Goal: Transaction & Acquisition: Purchase product/service

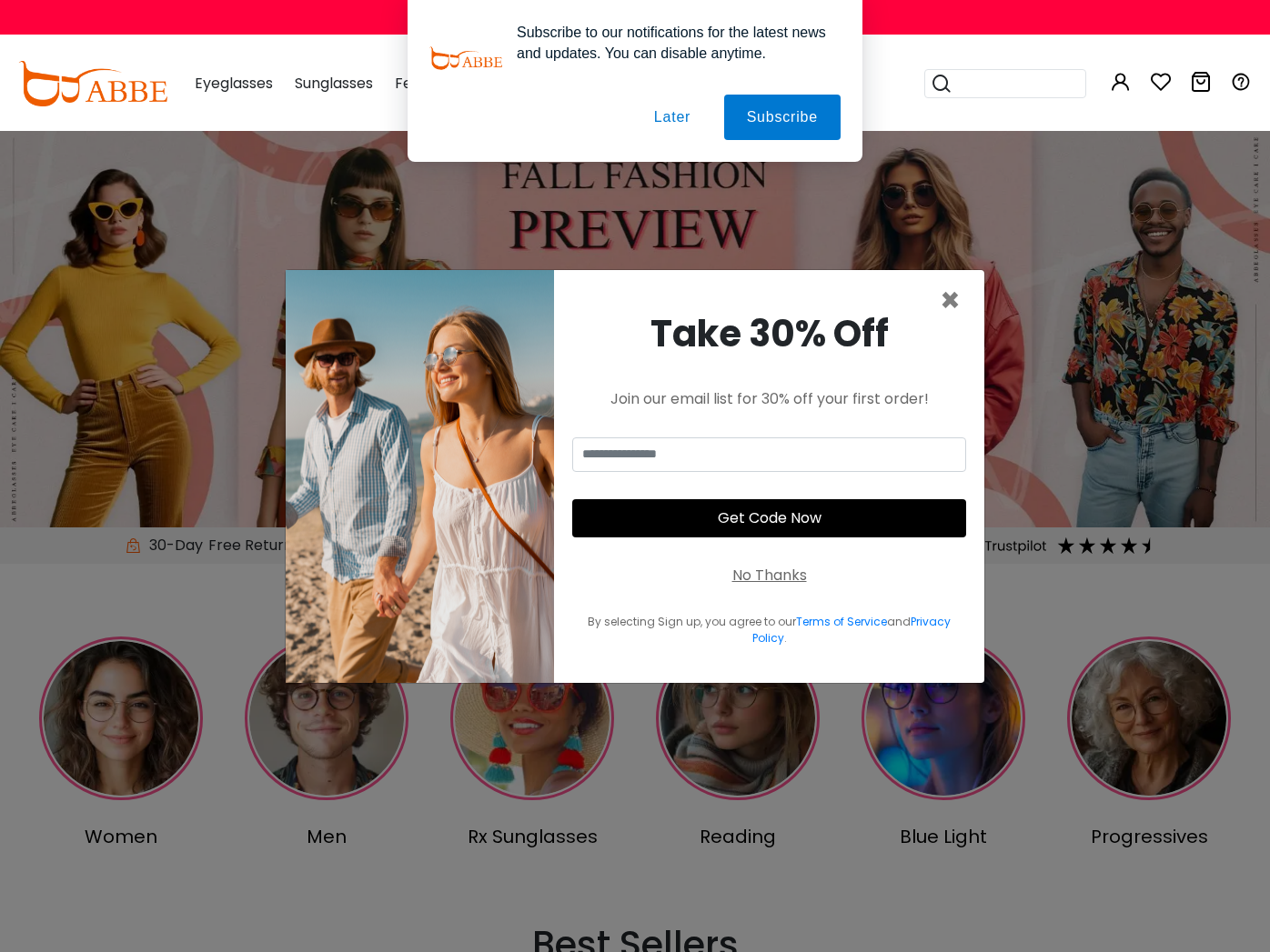
click at [671, 104] on button "Later" at bounding box center [673, 117] width 82 height 46
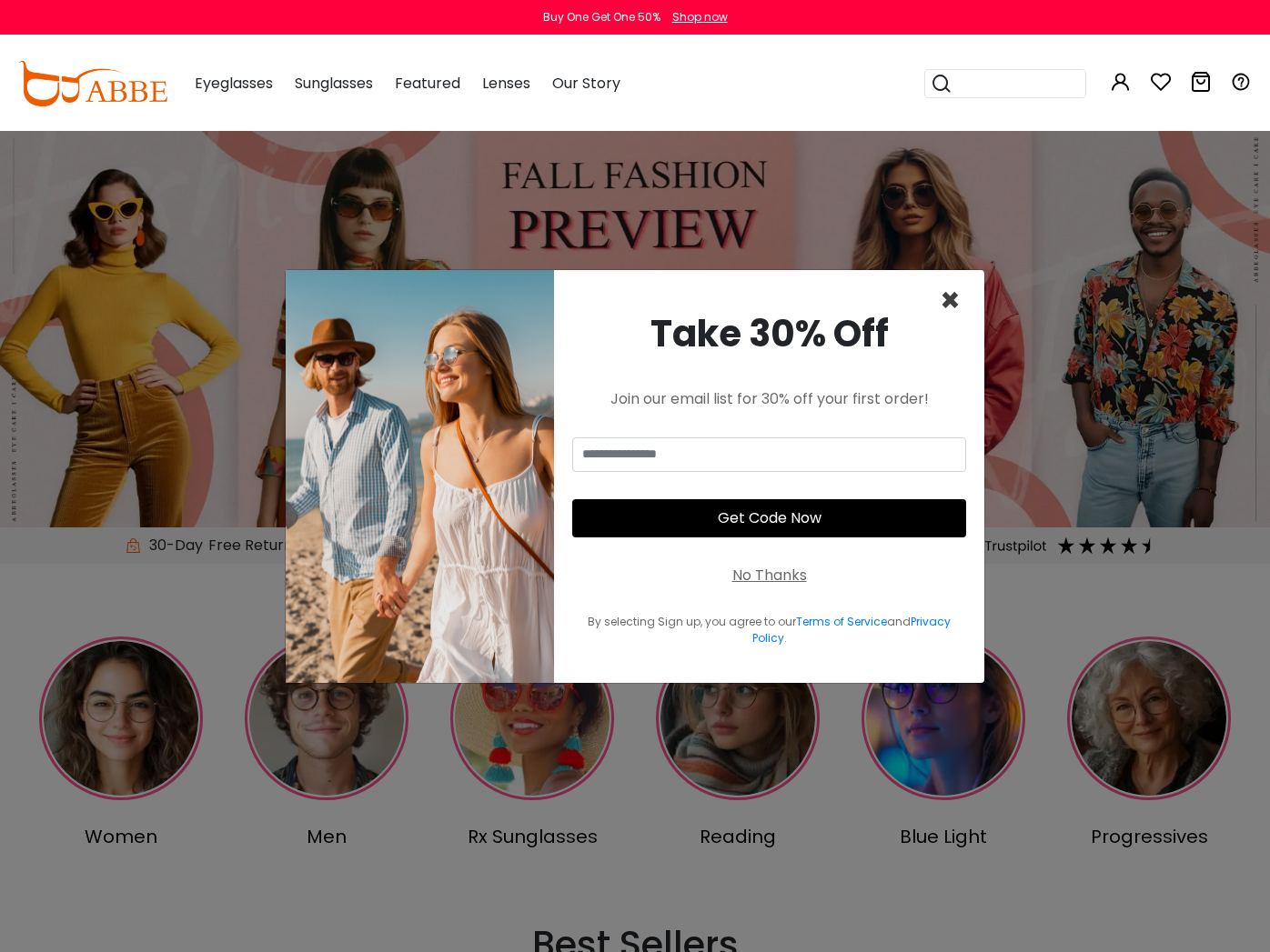
click at [946, 304] on span "×" at bounding box center [949, 301] width 20 height 47
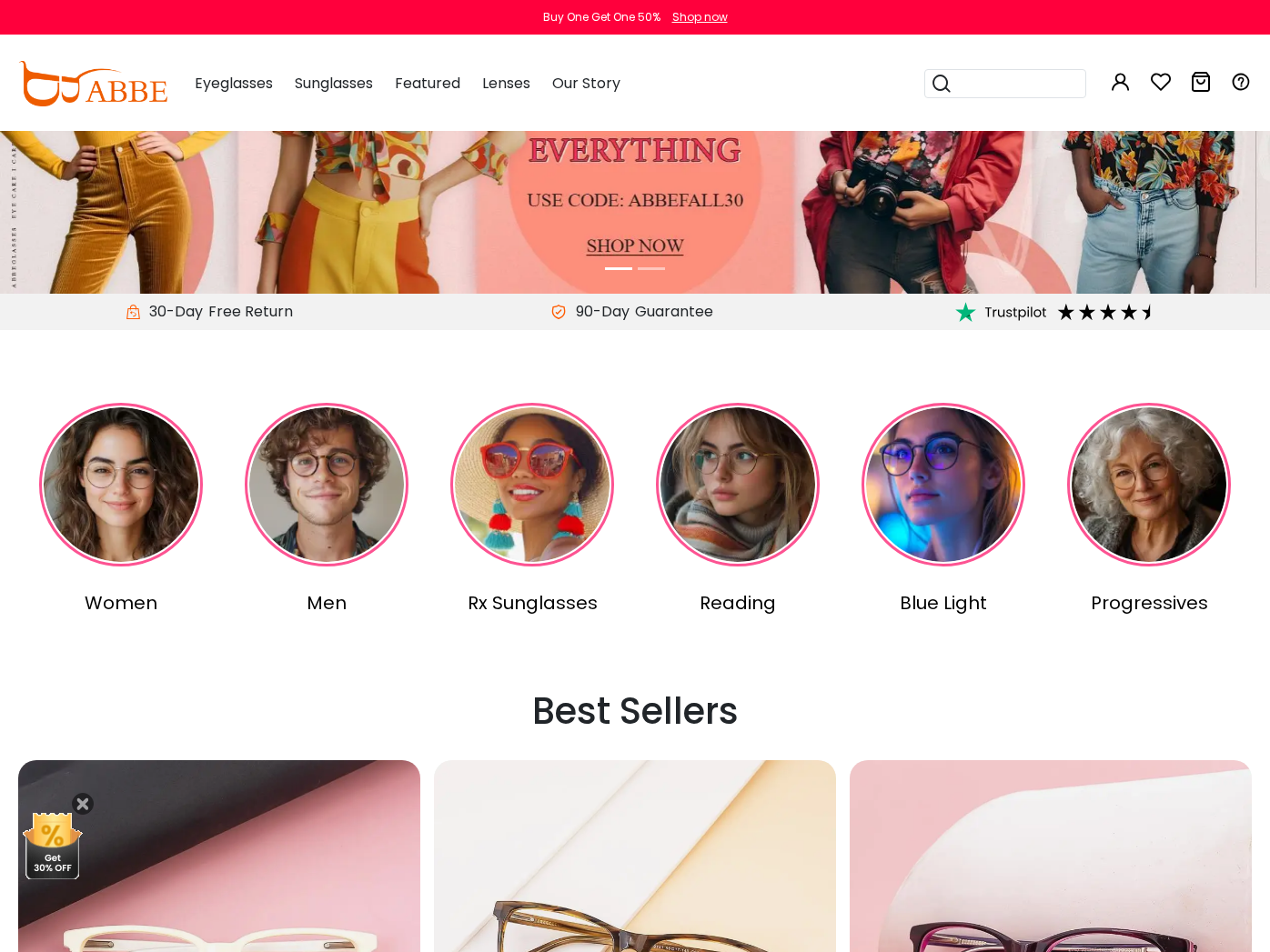
scroll to position [277, 0]
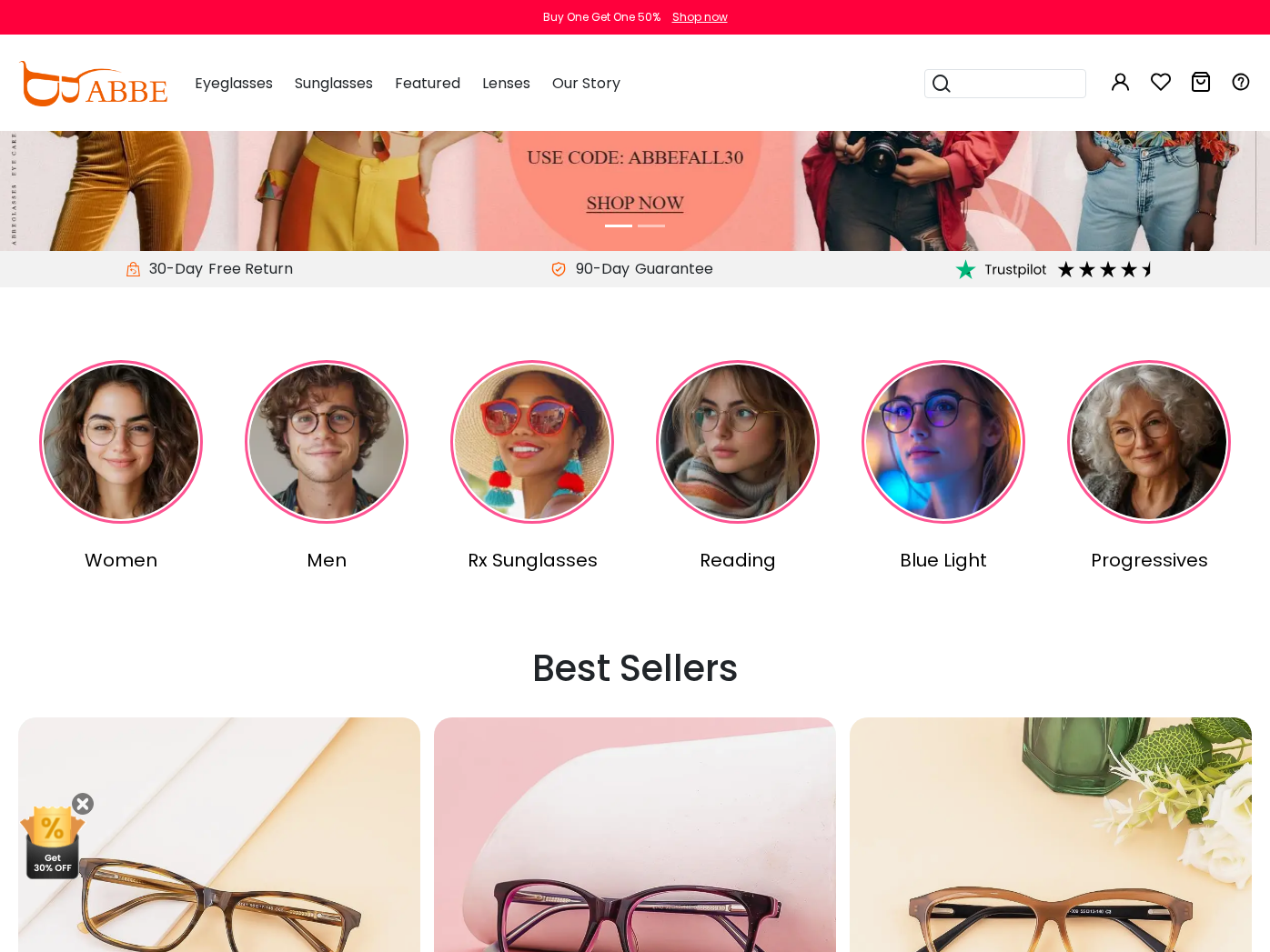
click at [294, 425] on img at bounding box center [327, 442] width 164 height 164
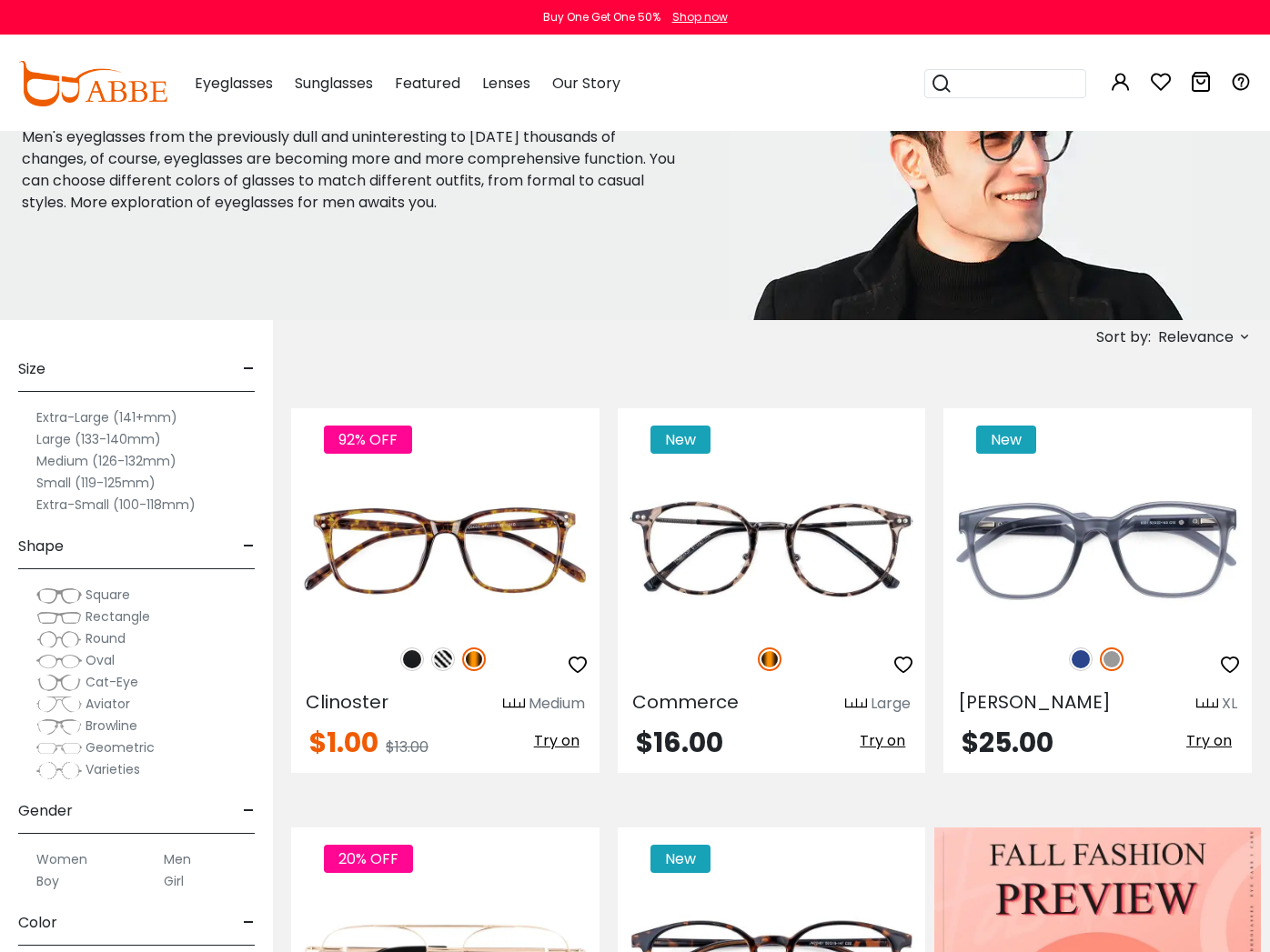
scroll to position [133, 0]
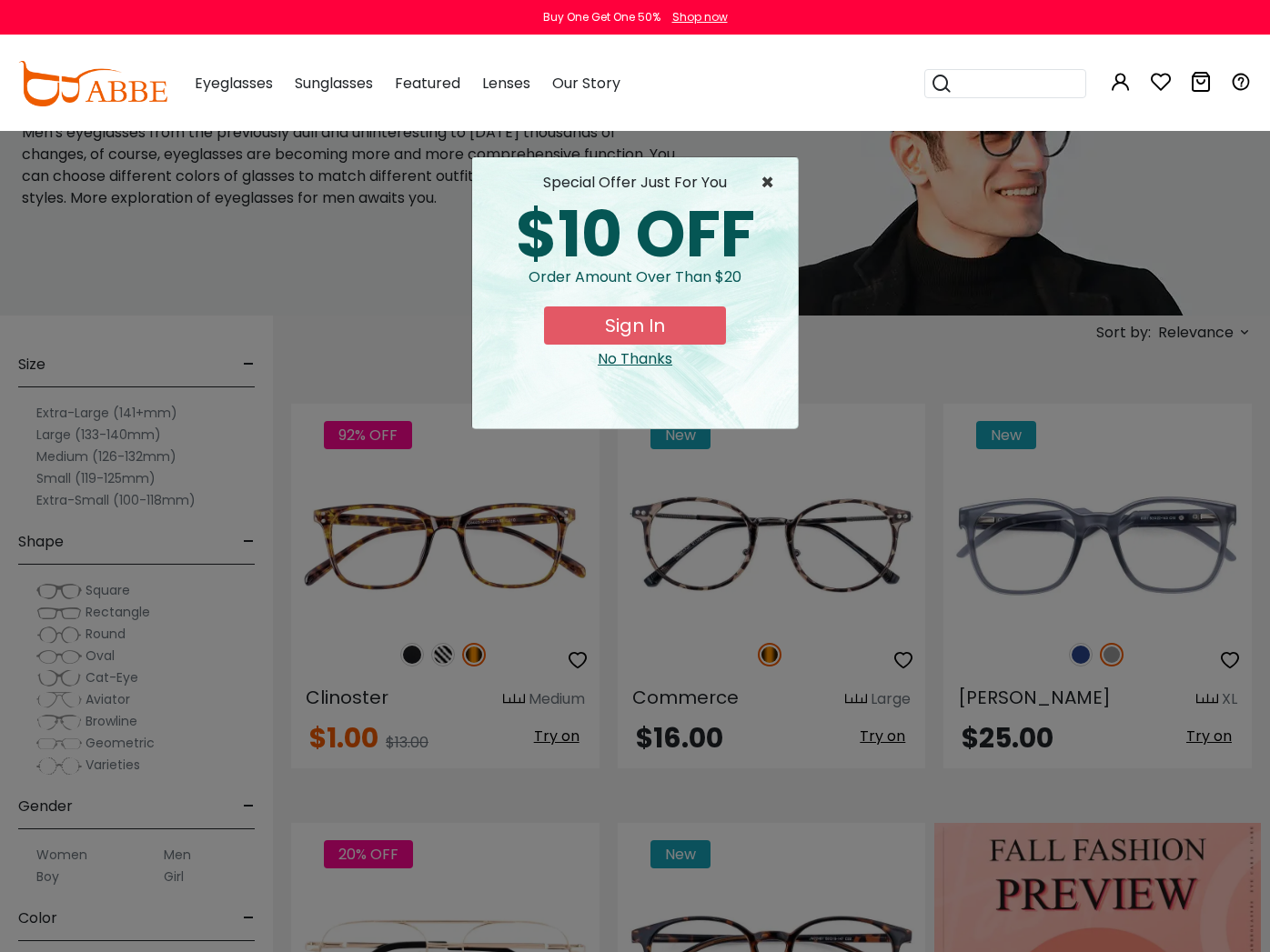
click at [769, 174] on span "×" at bounding box center [771, 182] width 22 height 21
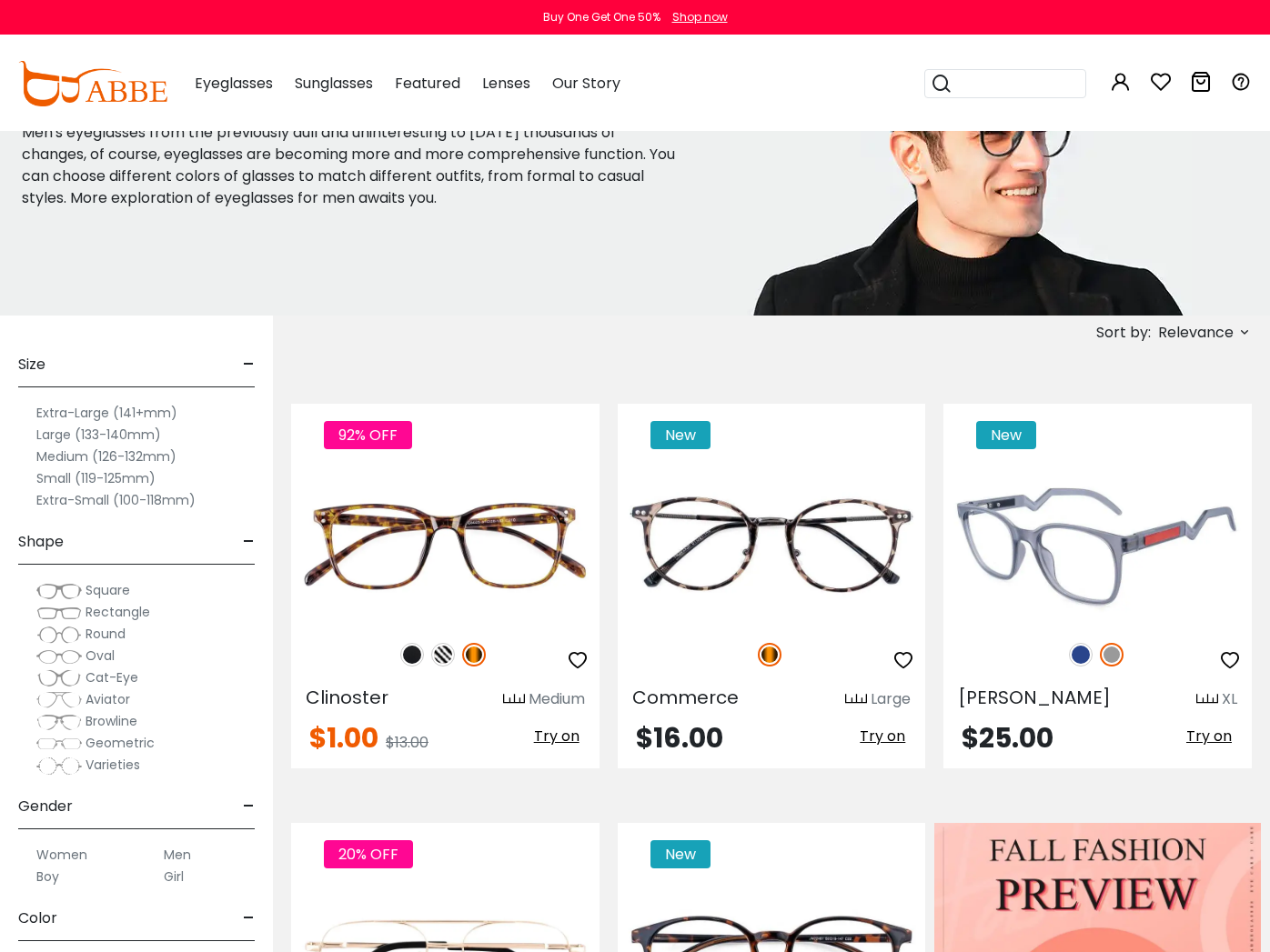
click at [1075, 653] on img at bounding box center [1081, 655] width 23 height 23
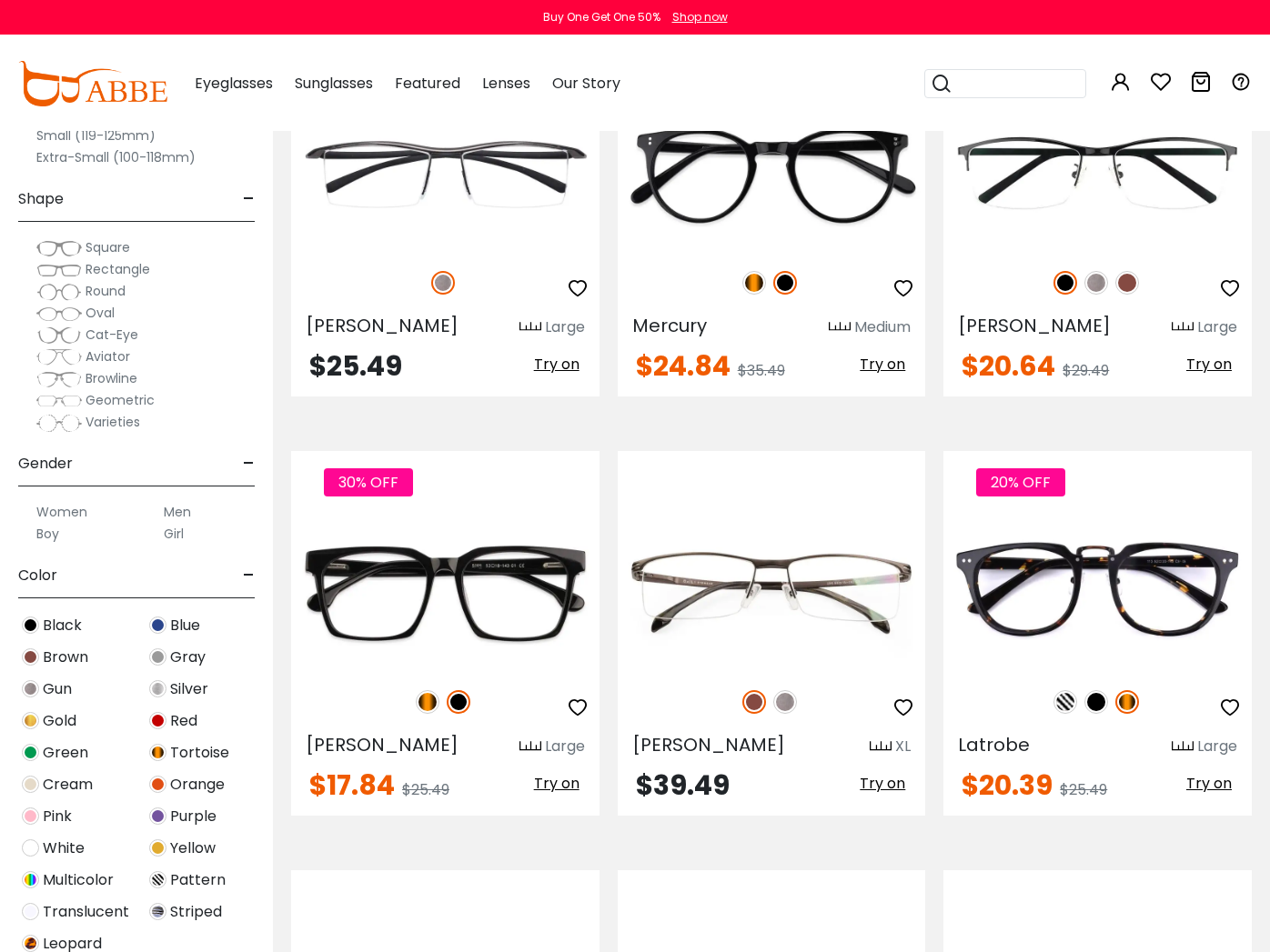
scroll to position [2678, 0]
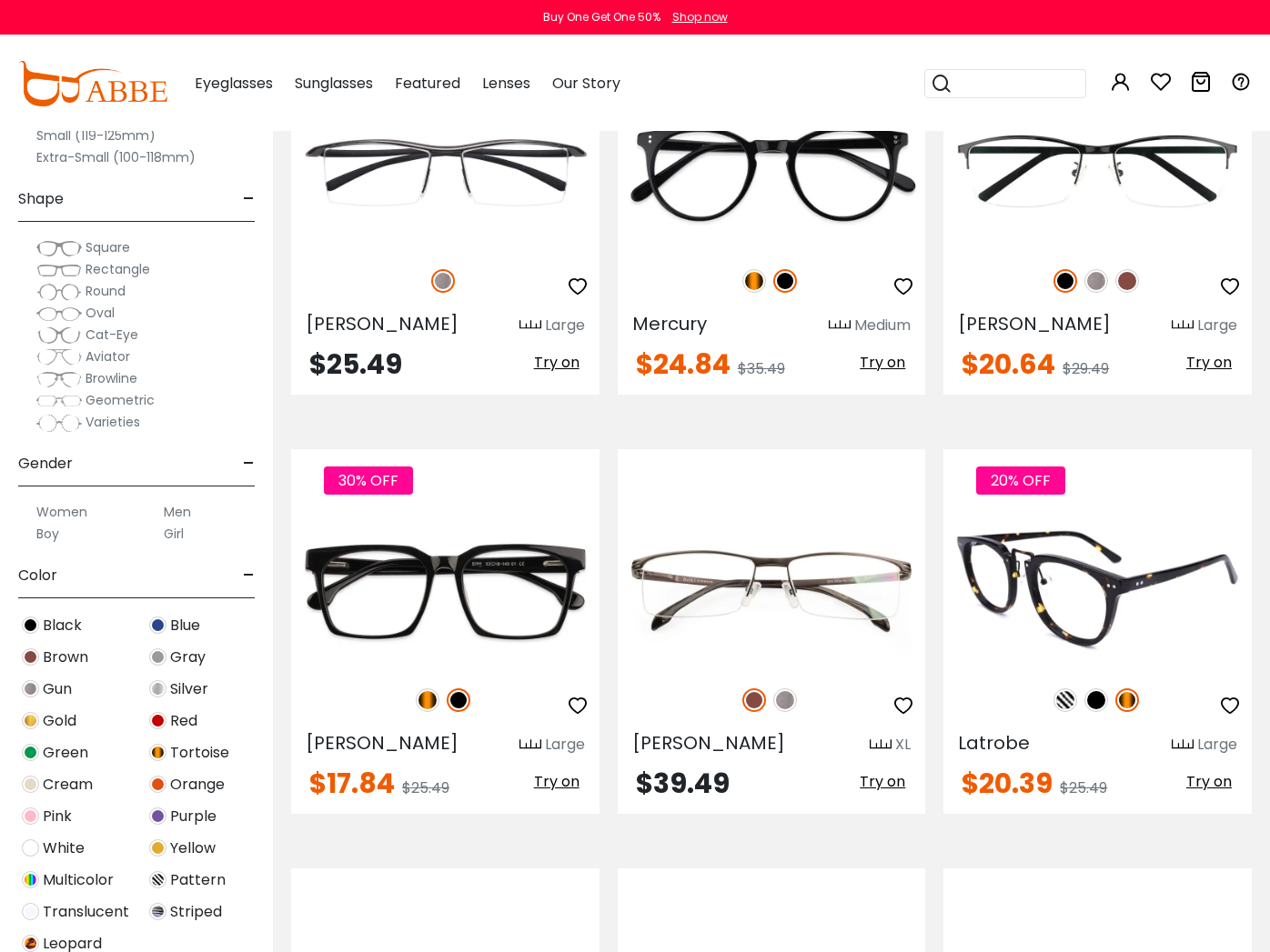
click at [1095, 689] on img at bounding box center [1097, 701] width 23 height 23
click at [1070, 689] on img at bounding box center [1065, 701] width 23 height 23
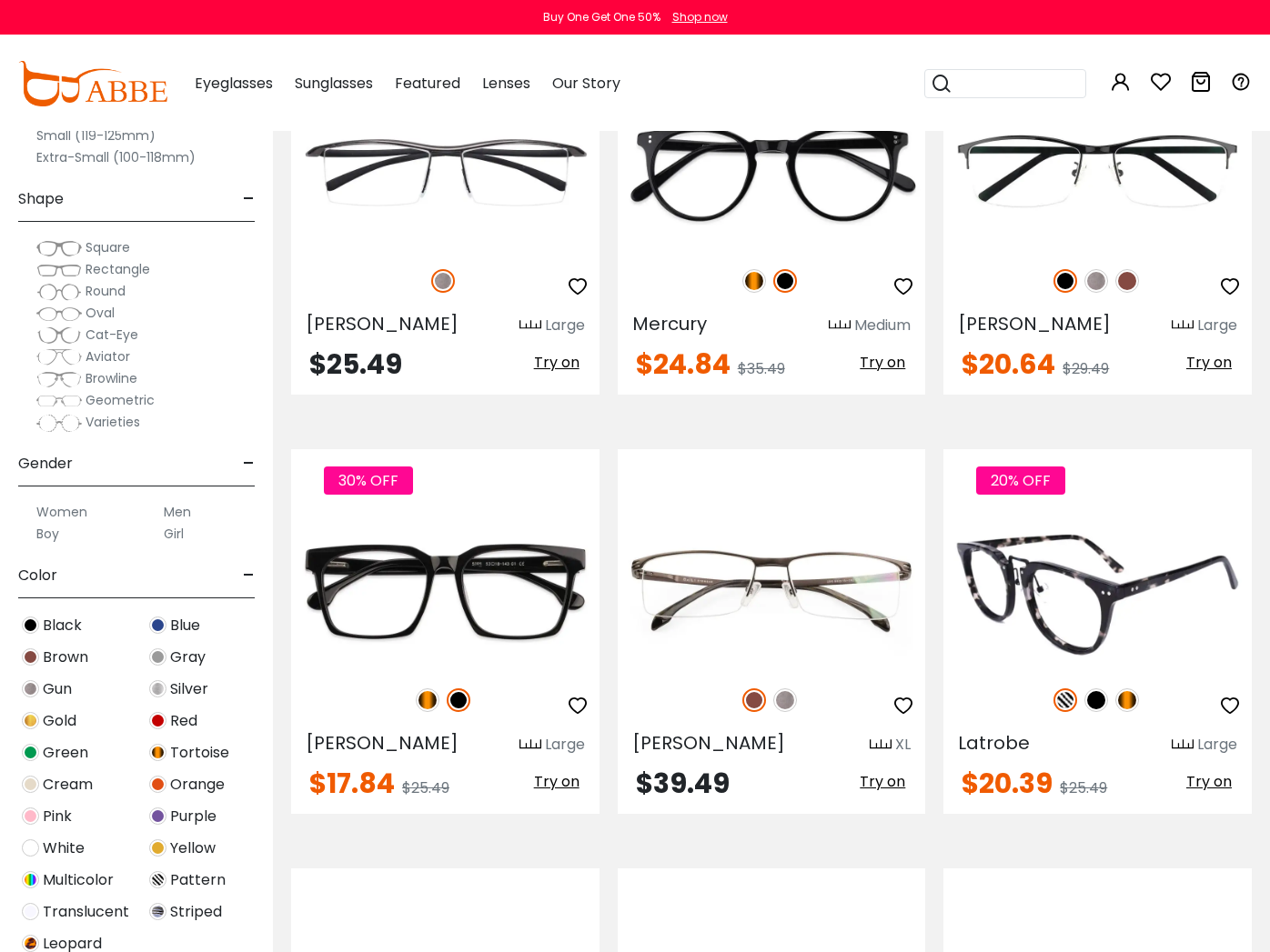
click at [1124, 689] on img at bounding box center [1127, 701] width 23 height 23
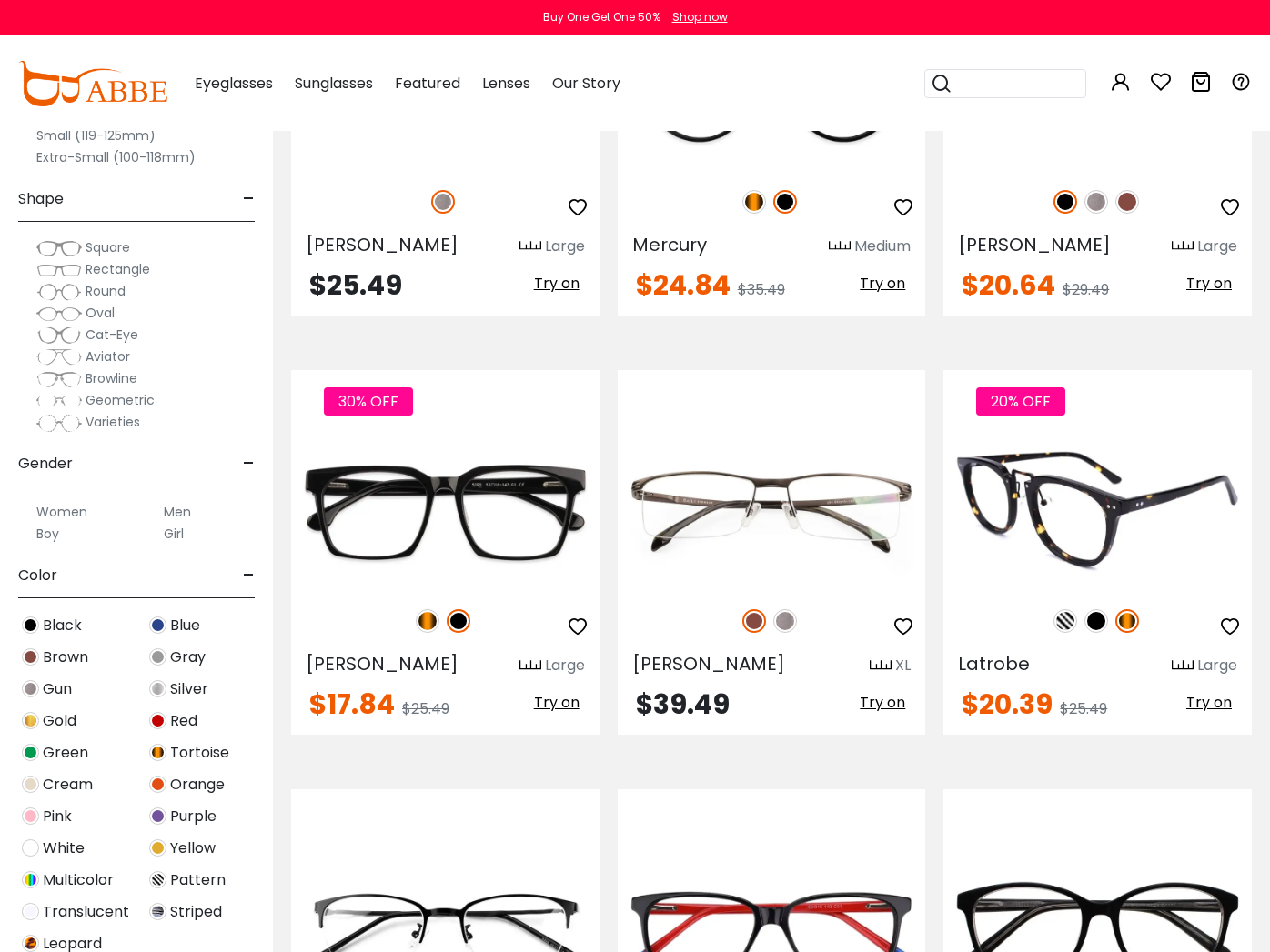
scroll to position [2761, 0]
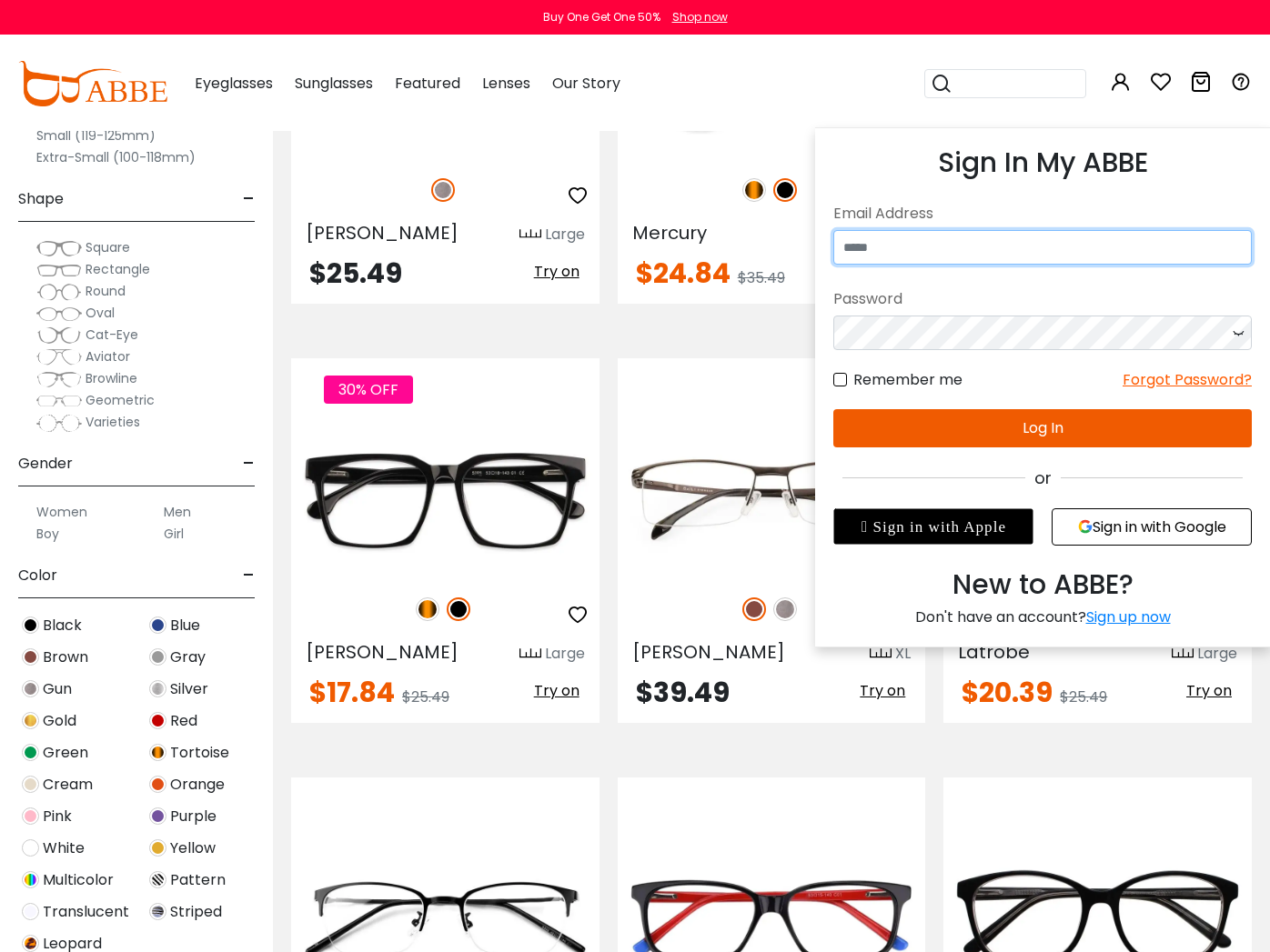
click at [1054, 242] on input "email" at bounding box center [1042, 247] width 418 height 34
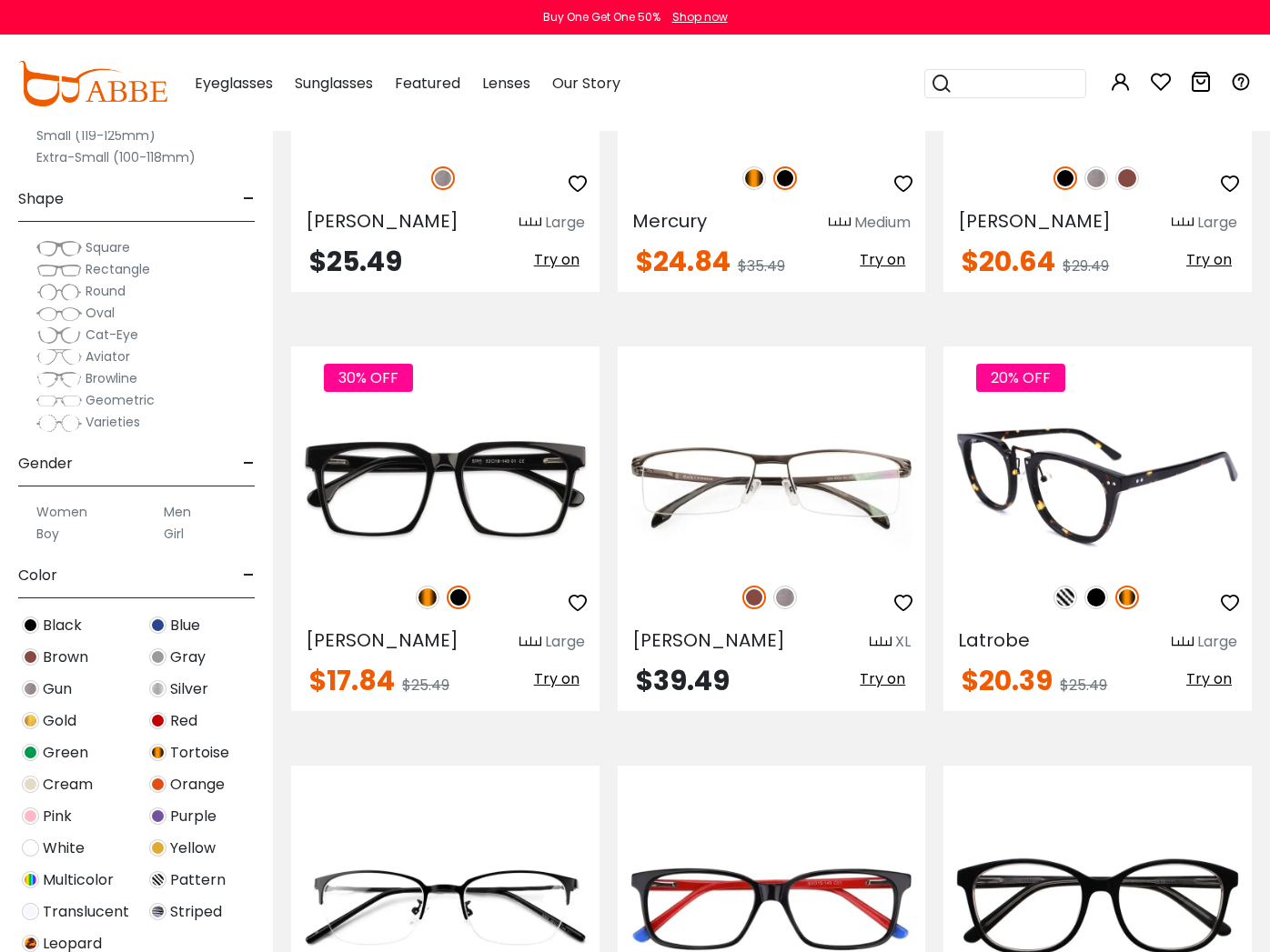
scroll to position [2780, 1]
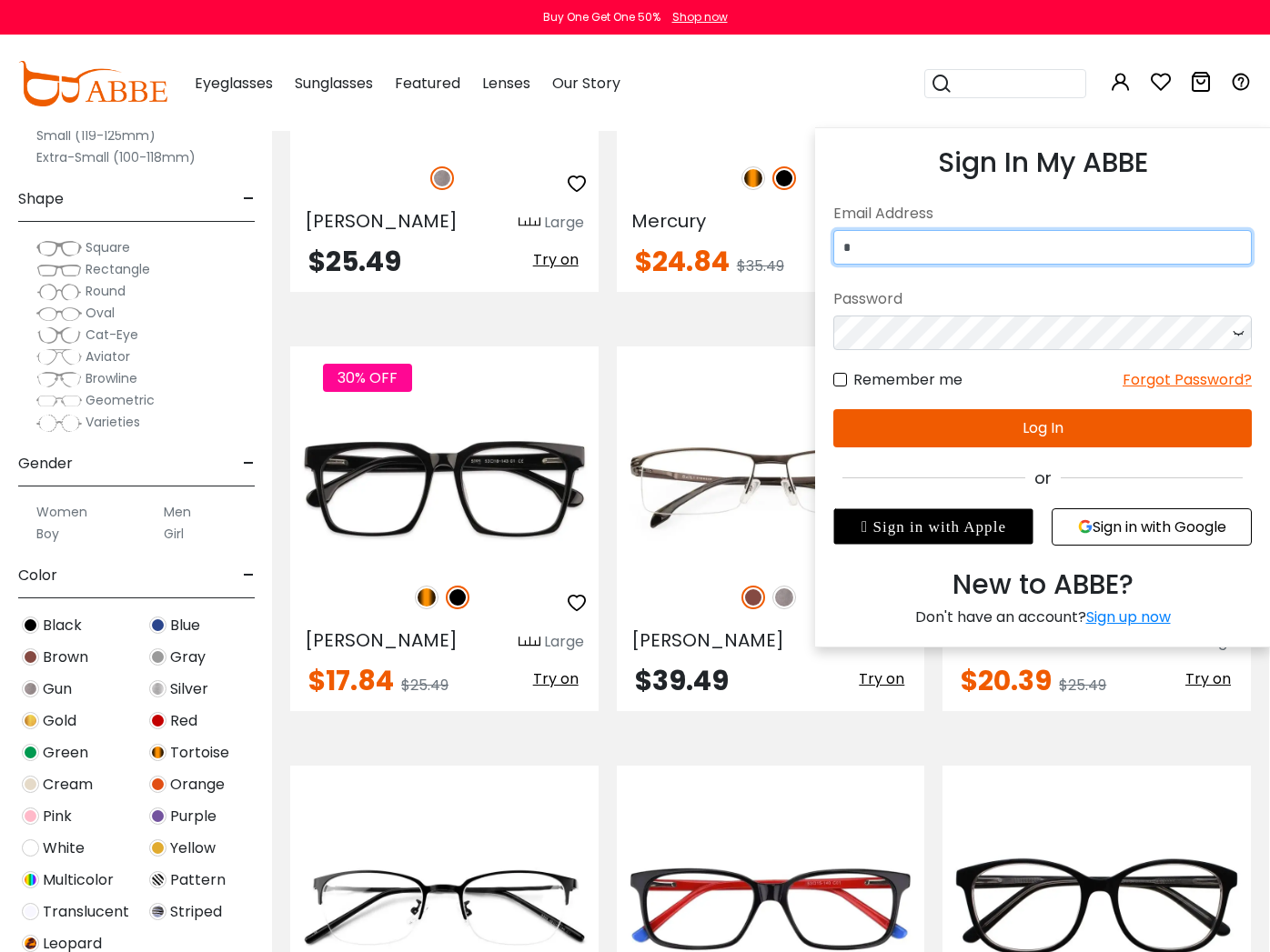
type input "*"
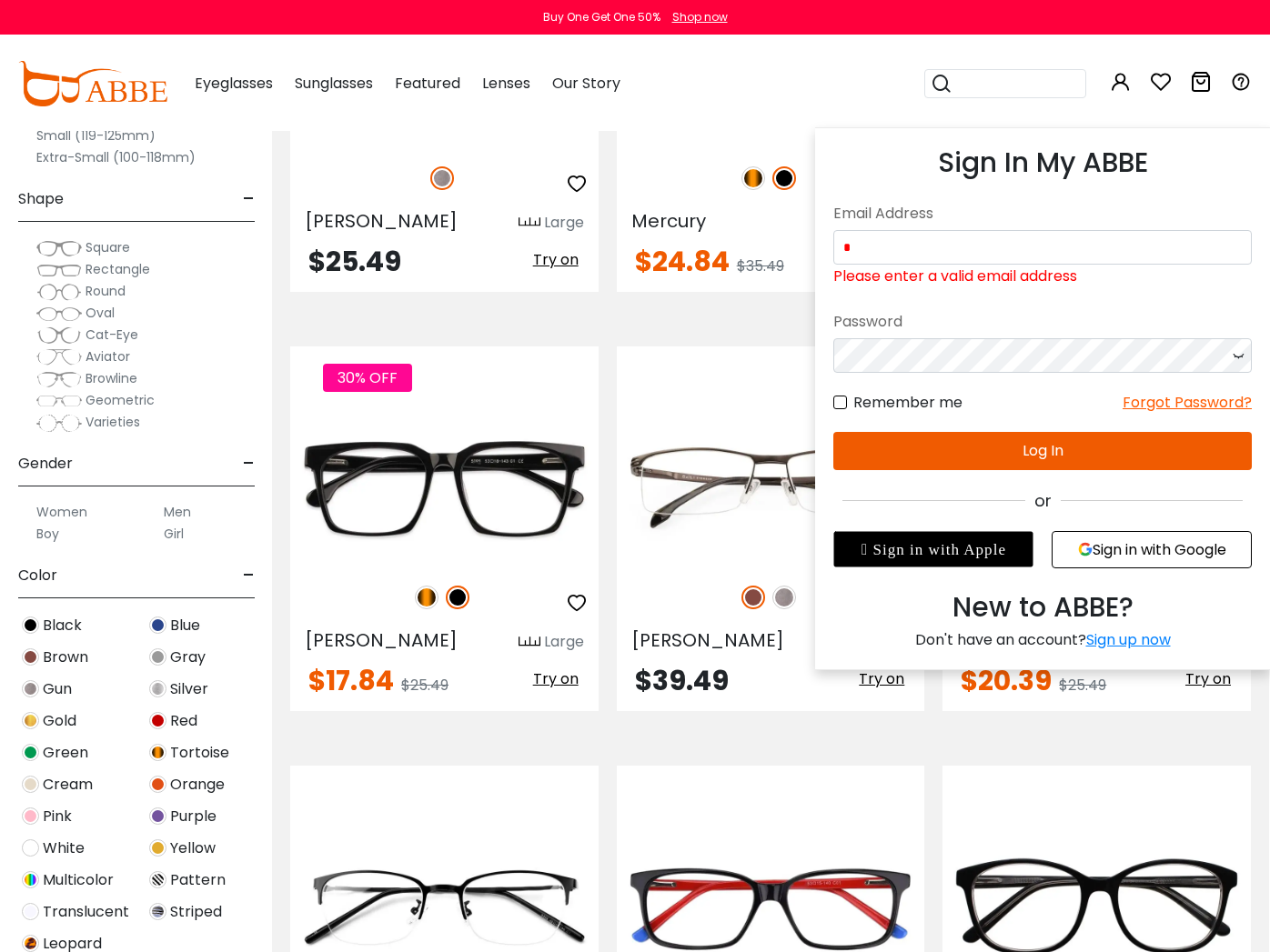
click at [1096, 531] on button "Sign in with Google" at bounding box center [1151, 550] width 200 height 37
click at [1101, 553] on button "Sign in with Google" at bounding box center [1151, 550] width 200 height 37
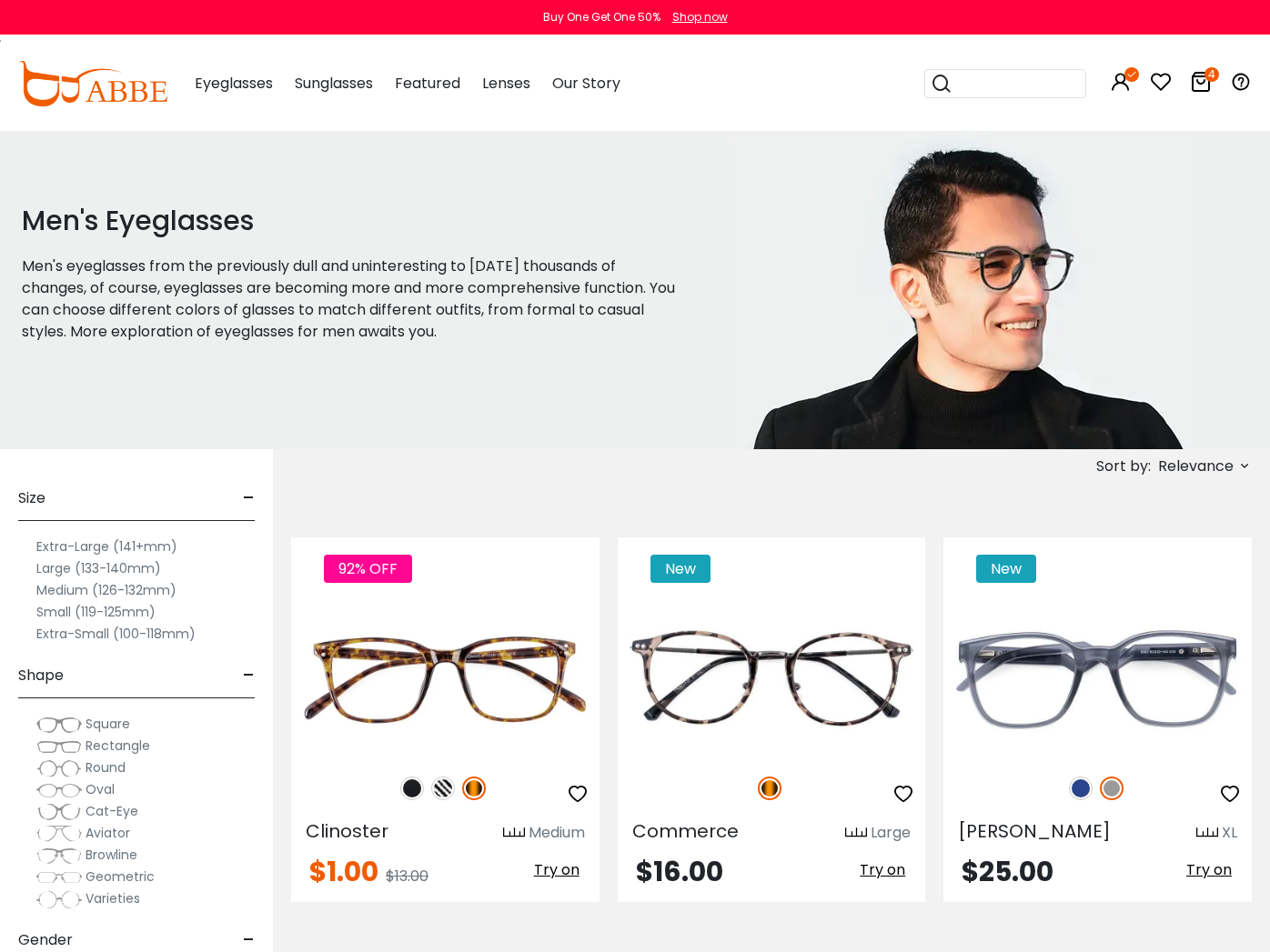
click at [1197, 79] on icon at bounding box center [1201, 82] width 21 height 21
click at [1201, 84] on icon at bounding box center [1201, 82] width 21 height 21
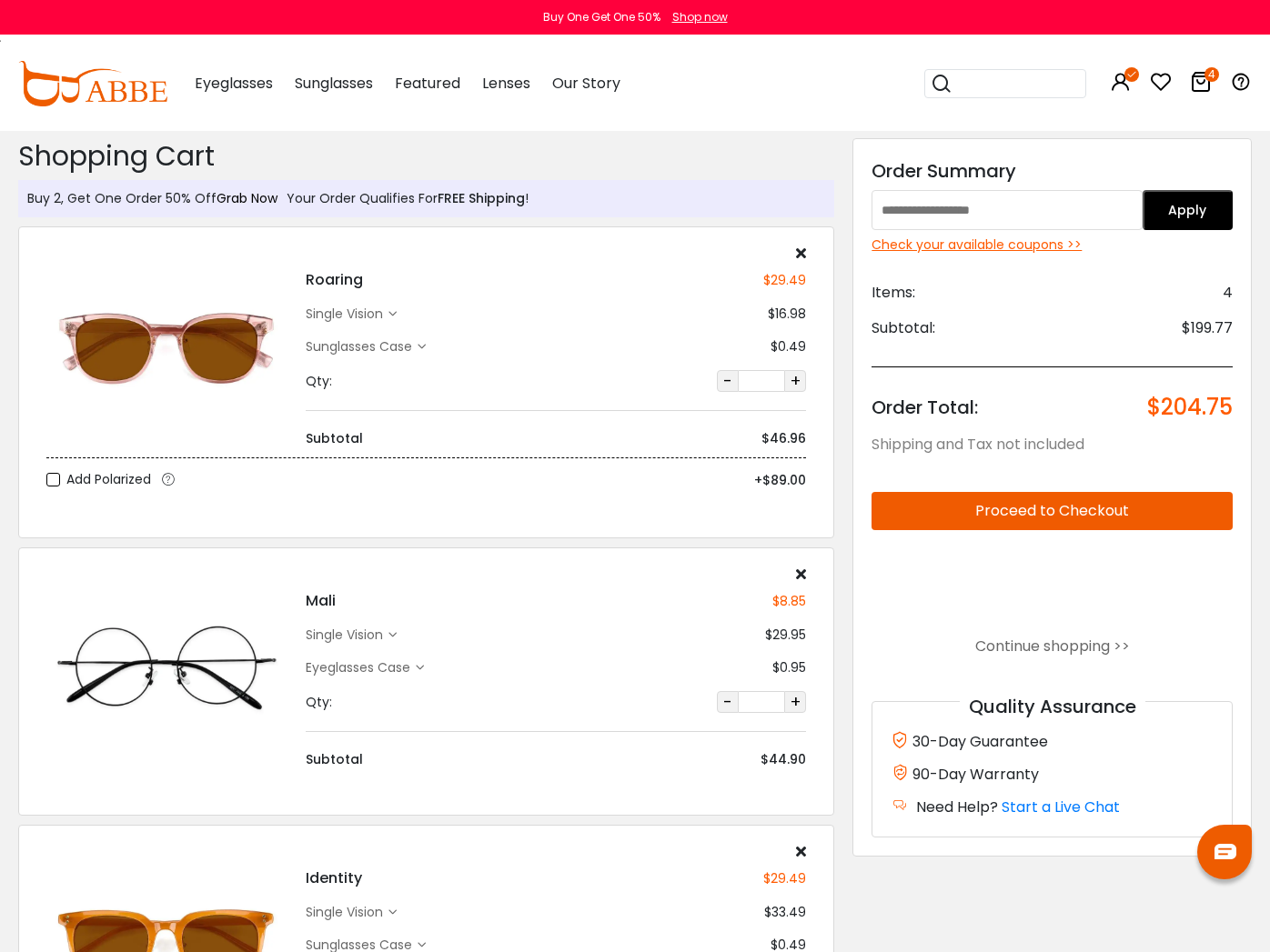
click at [245, 198] on link "Grab Now" at bounding box center [247, 198] width 61 height 19
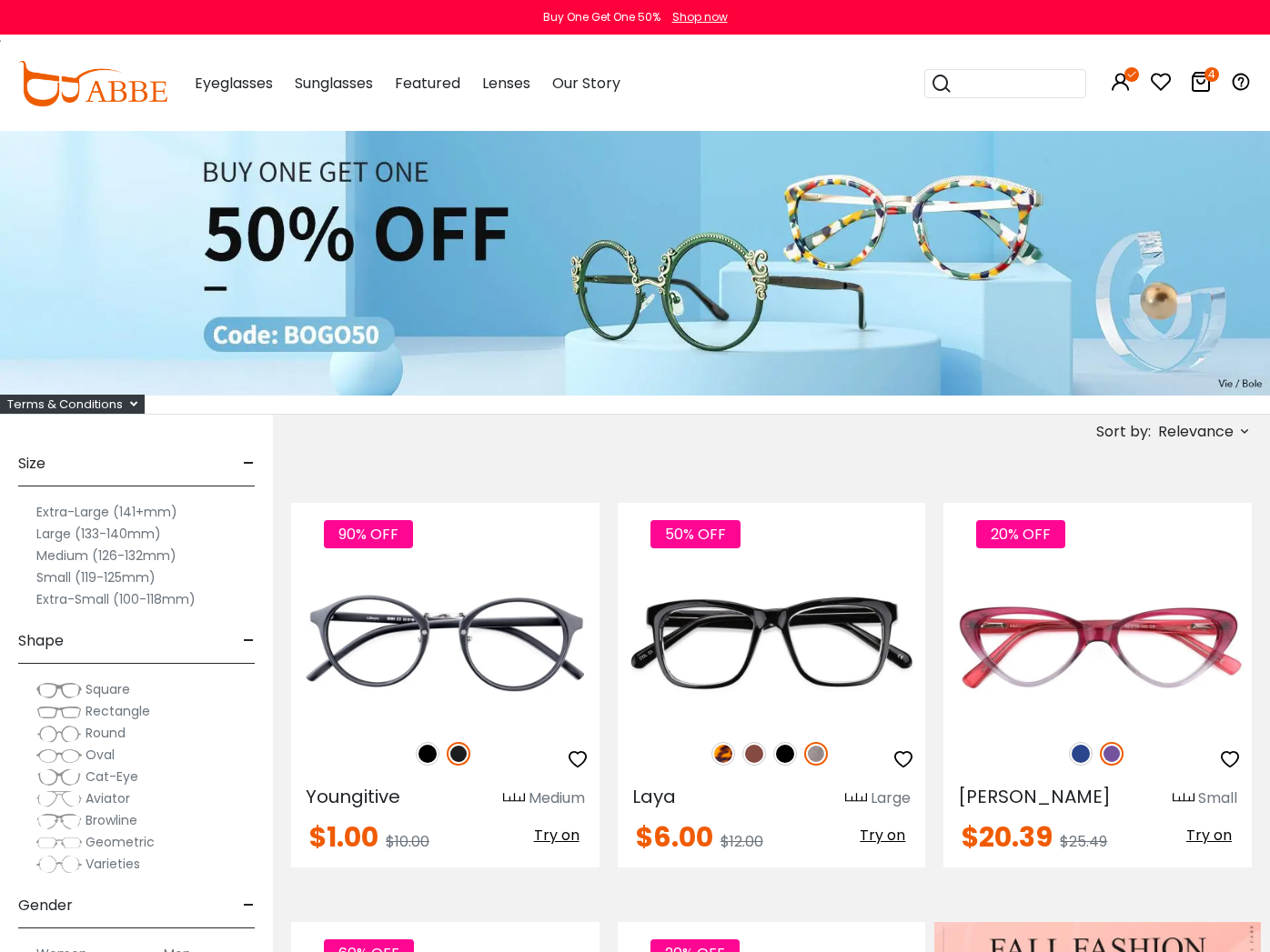
click at [1203, 83] on icon at bounding box center [1201, 82] width 21 height 21
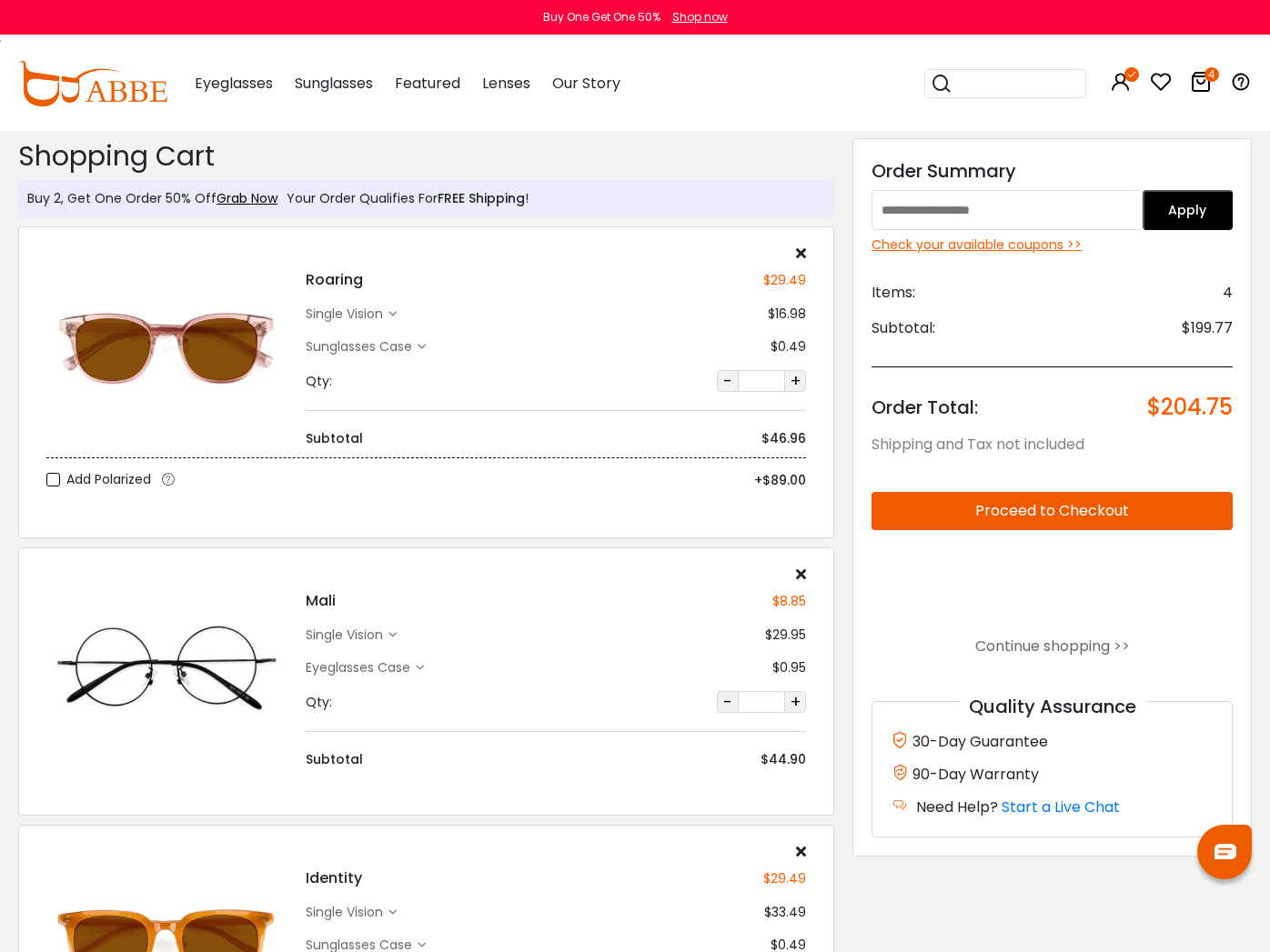
click at [961, 210] on input "text" at bounding box center [1006, 209] width 270 height 40
type input "******"
click at [1183, 204] on button "Apply" at bounding box center [1187, 209] width 90 height 40
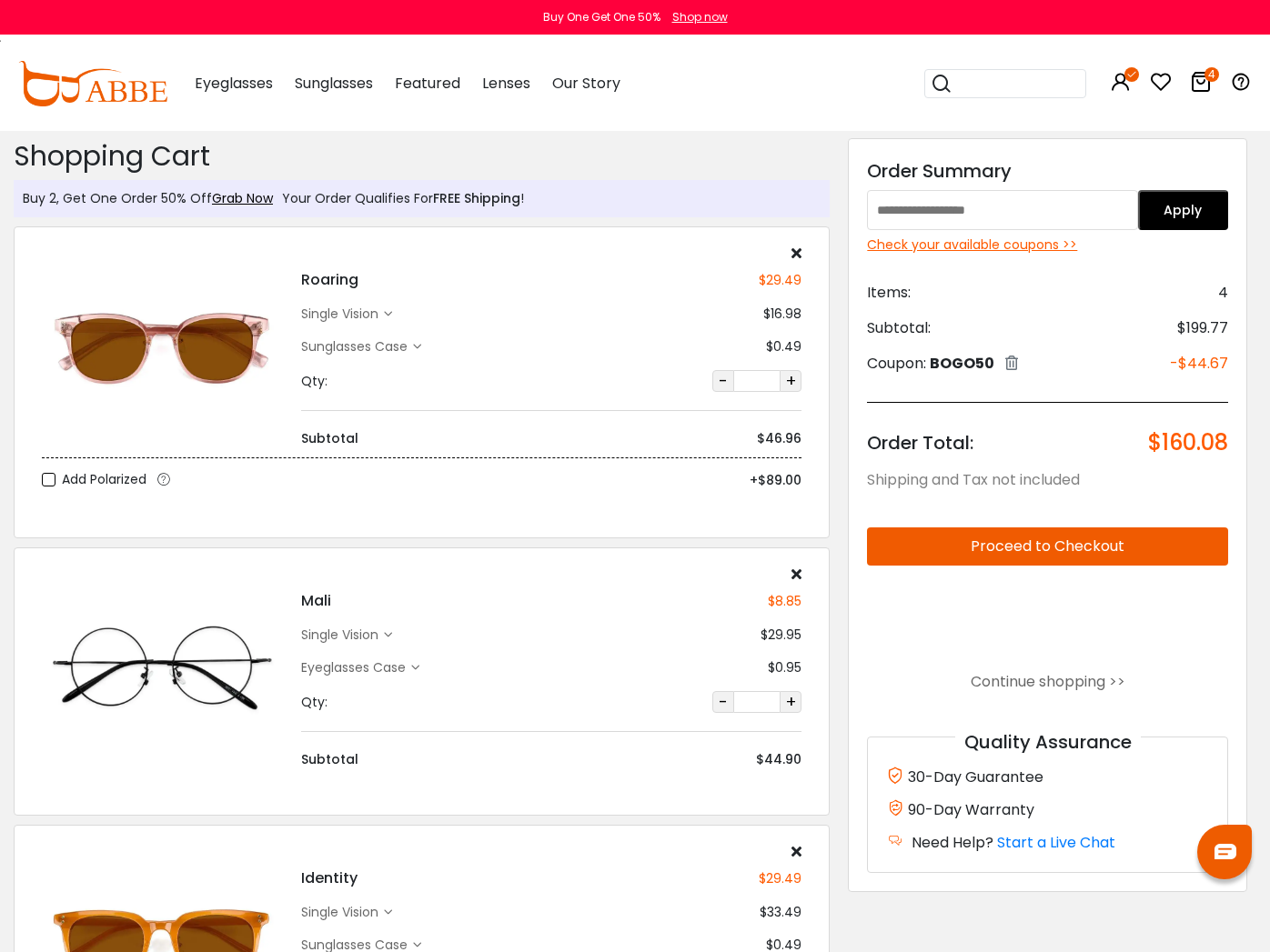
scroll to position [0, 4]
type input "******"
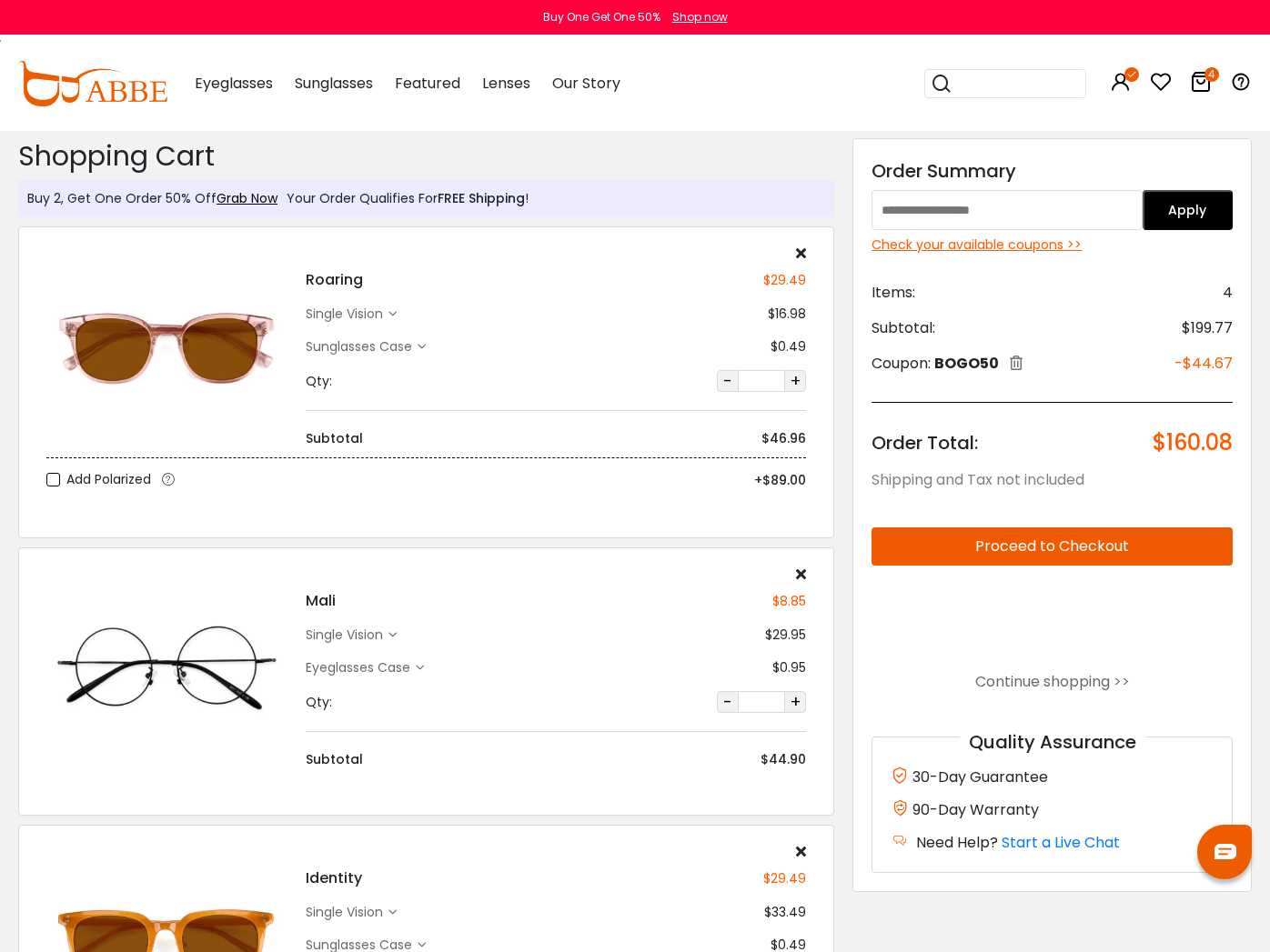
type input "********"
type input "******"
click at [999, 209] on input "text" at bounding box center [1006, 209] width 270 height 40
type input "******"
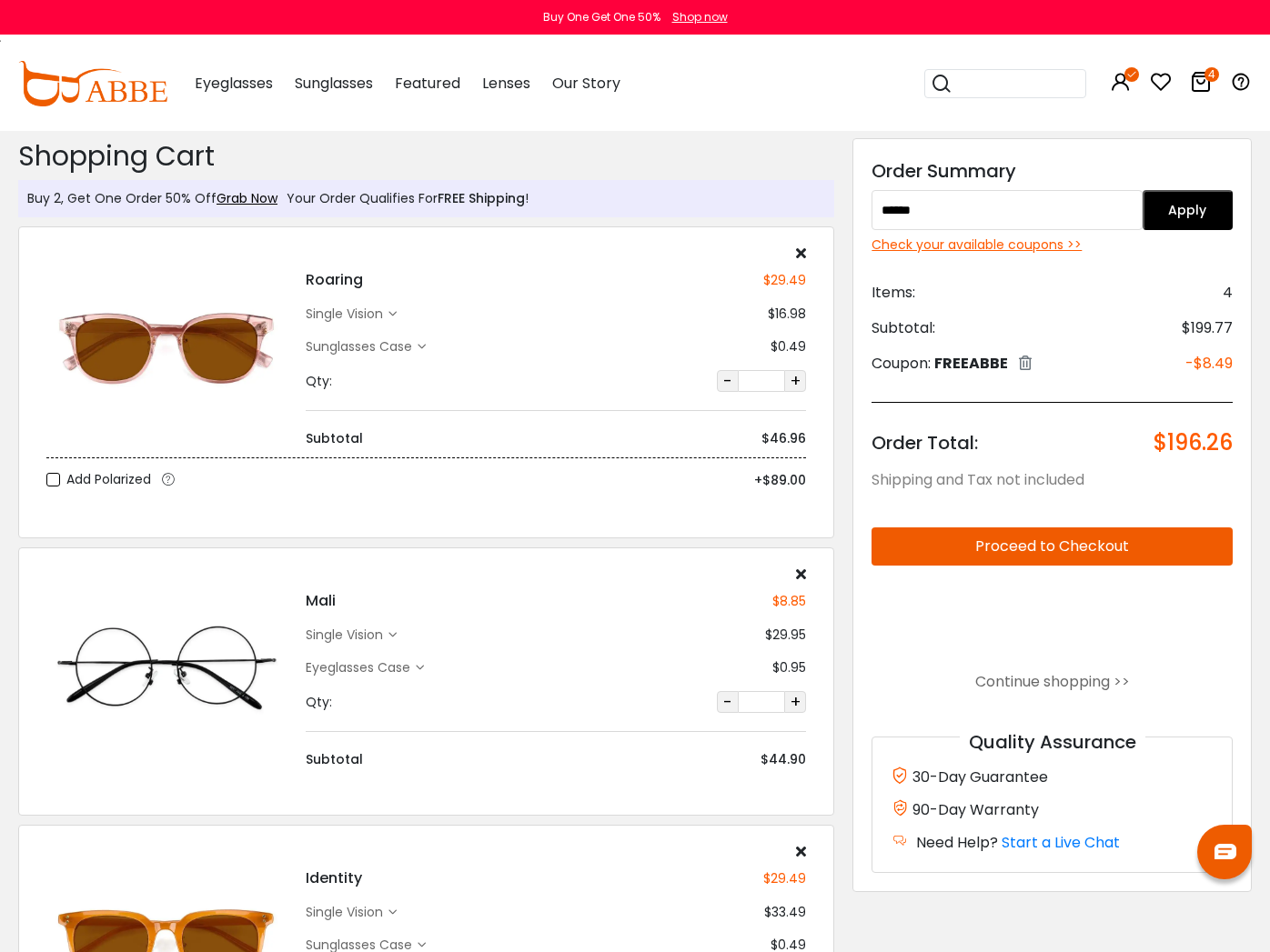
click at [1180, 203] on button "Apply" at bounding box center [1187, 209] width 90 height 40
click at [248, 195] on link "Grab Now" at bounding box center [247, 198] width 61 height 19
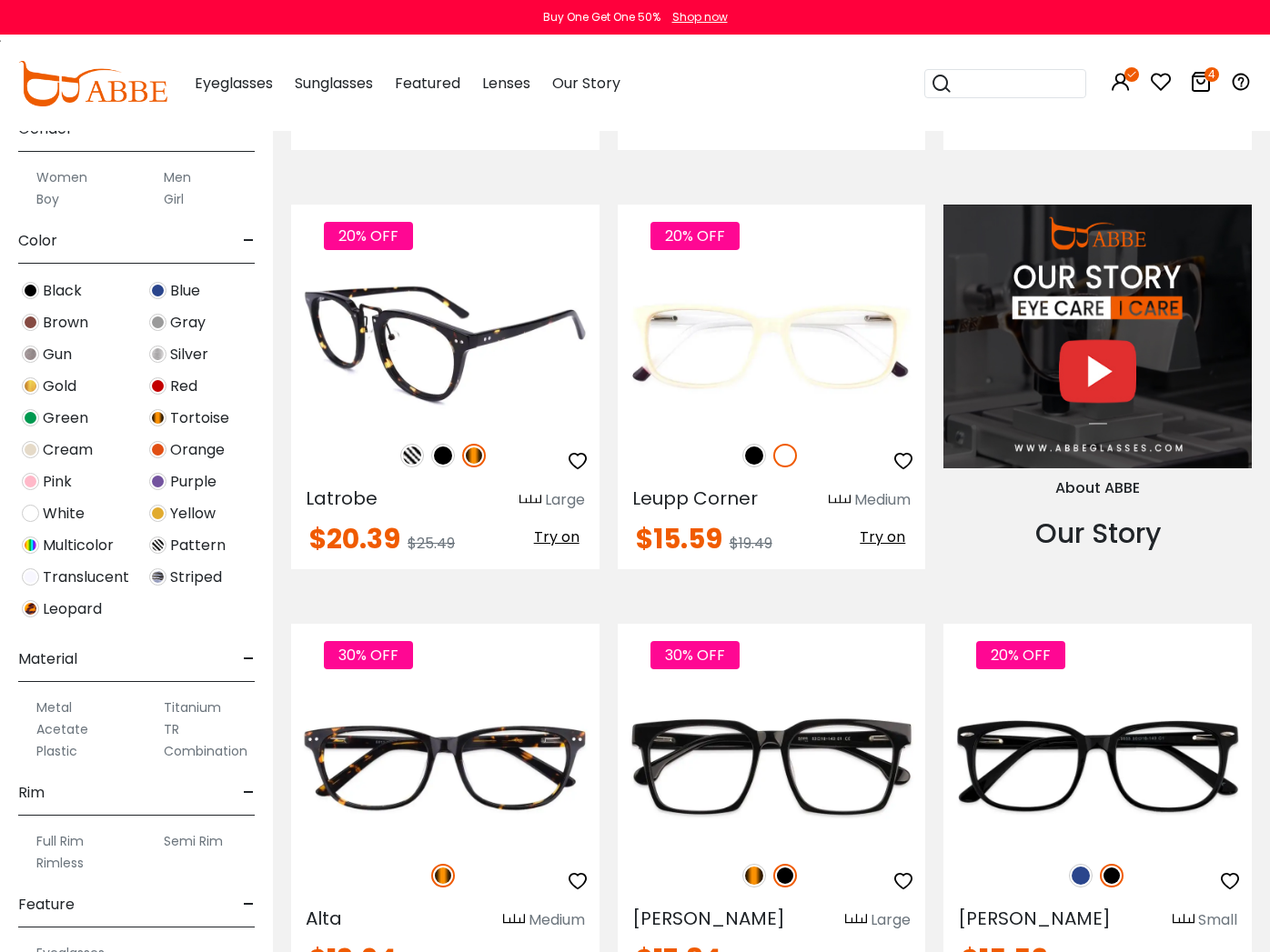
scroll to position [1578, 1]
click at [558, 546] on span "Try on" at bounding box center [556, 536] width 46 height 20
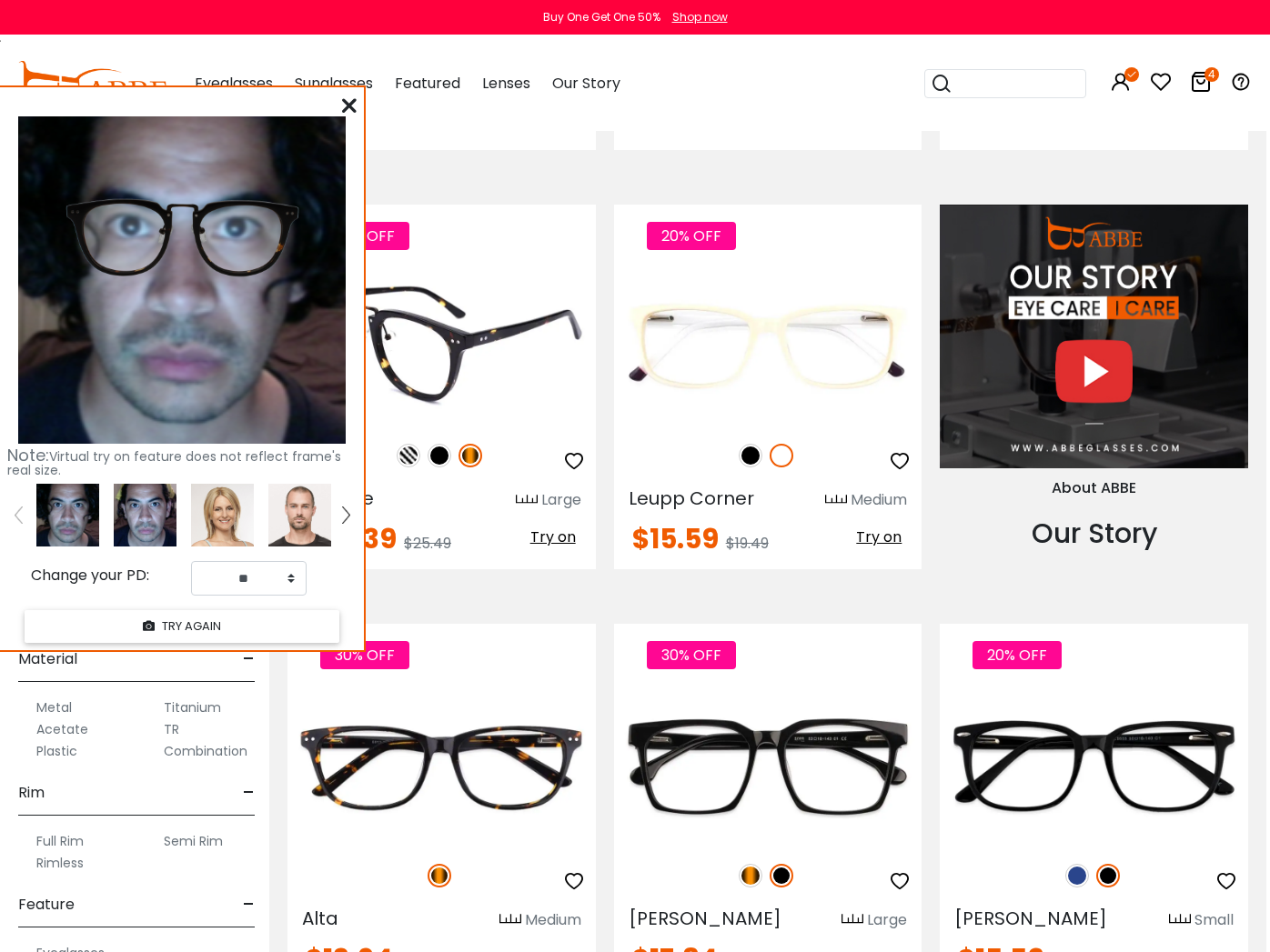
scroll to position [1578, 2]
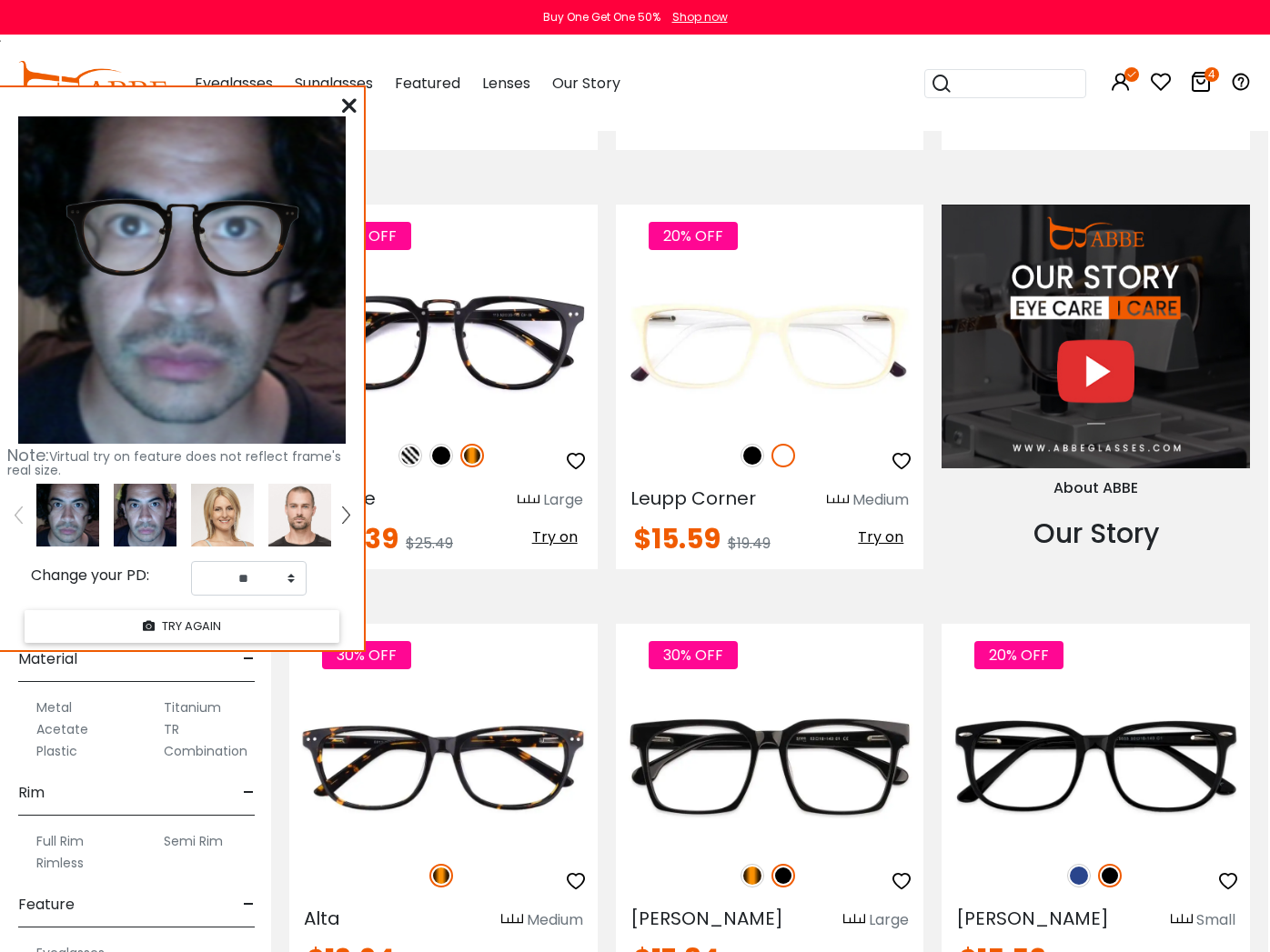
click at [162, 501] on img at bounding box center [145, 515] width 62 height 62
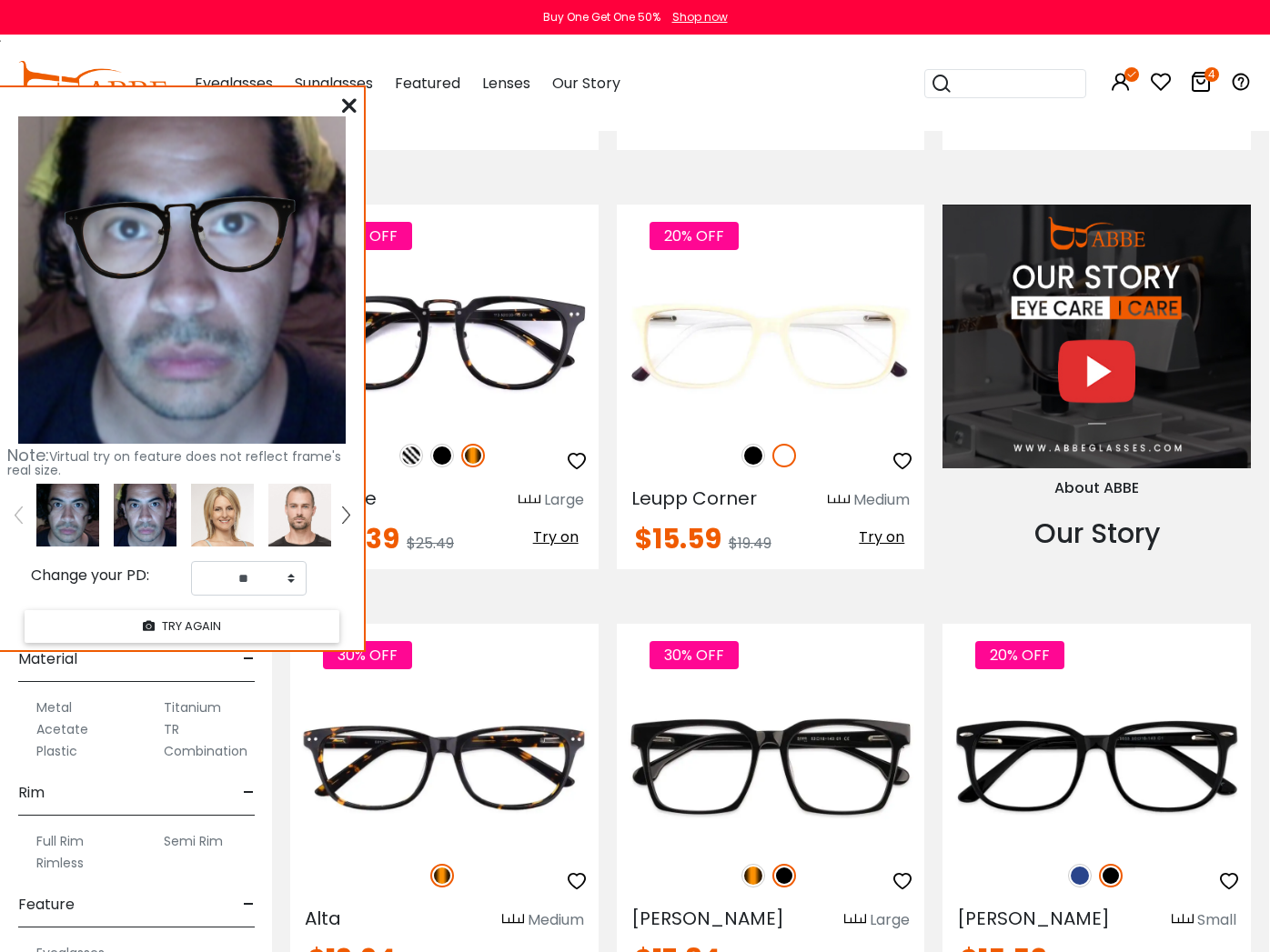
click at [56, 509] on img at bounding box center [67, 515] width 62 height 62
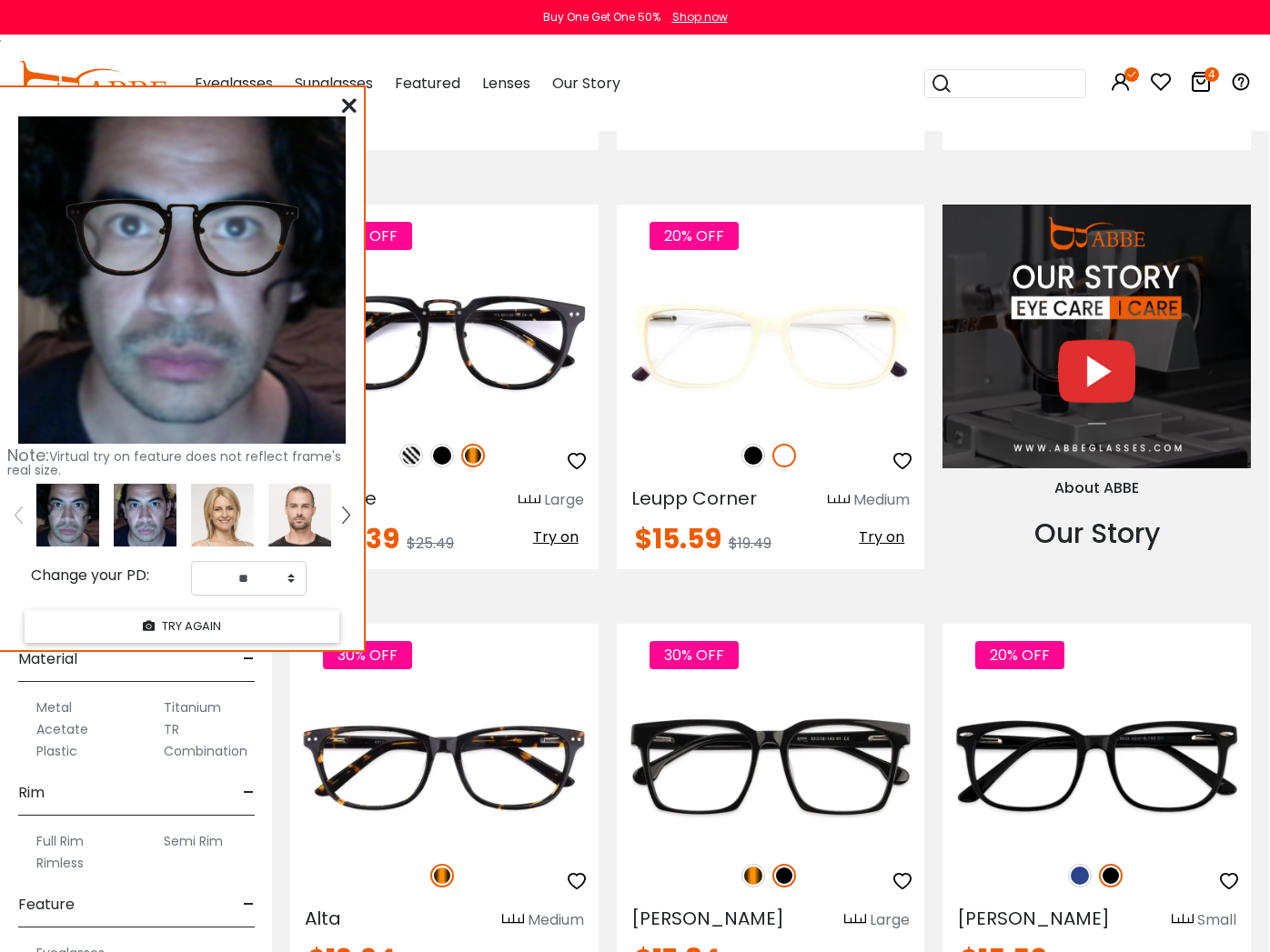
scroll to position [1578, 0]
click at [351, 102] on icon at bounding box center [349, 105] width 15 height 15
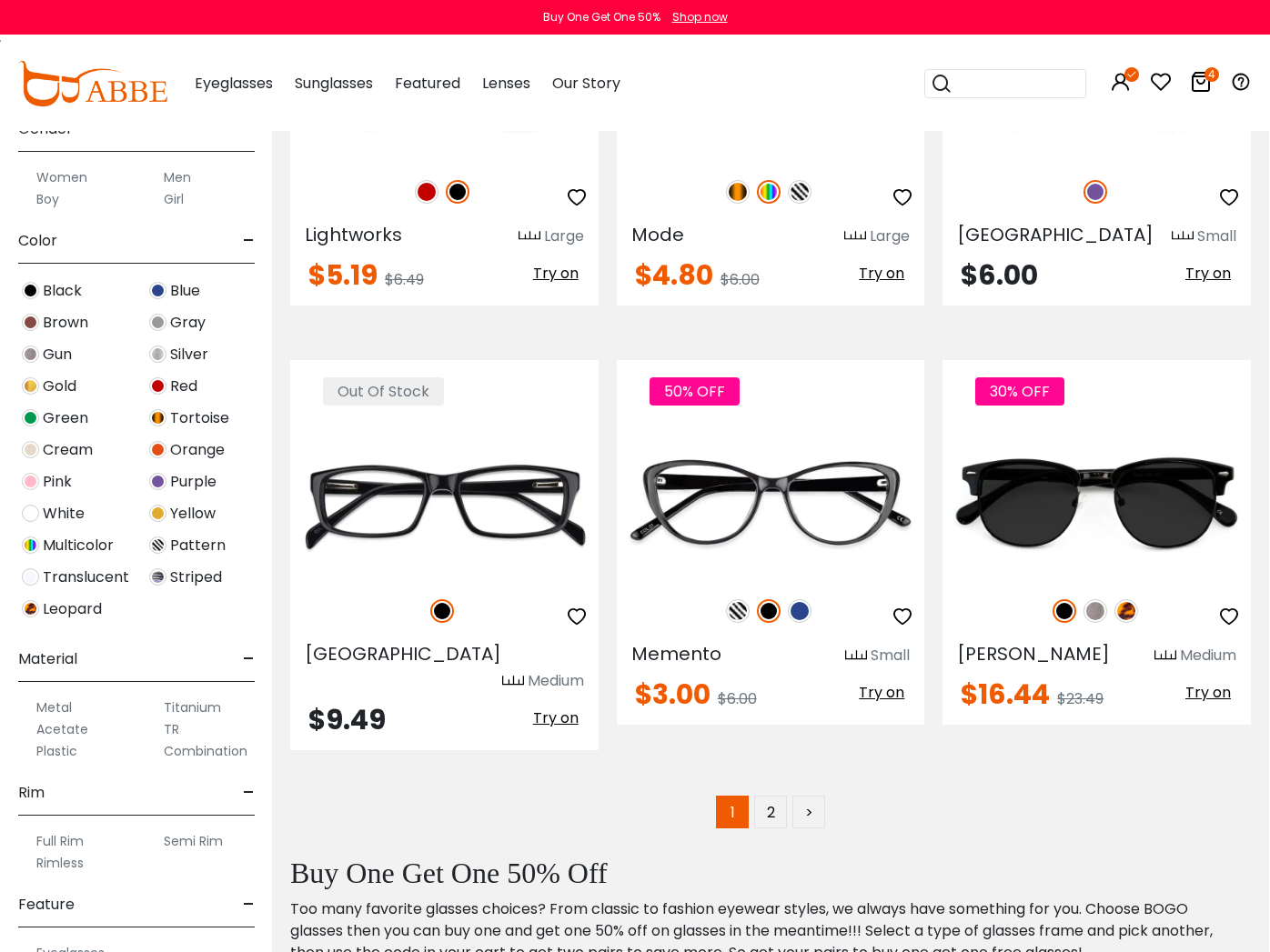
scroll to position [8198, 0]
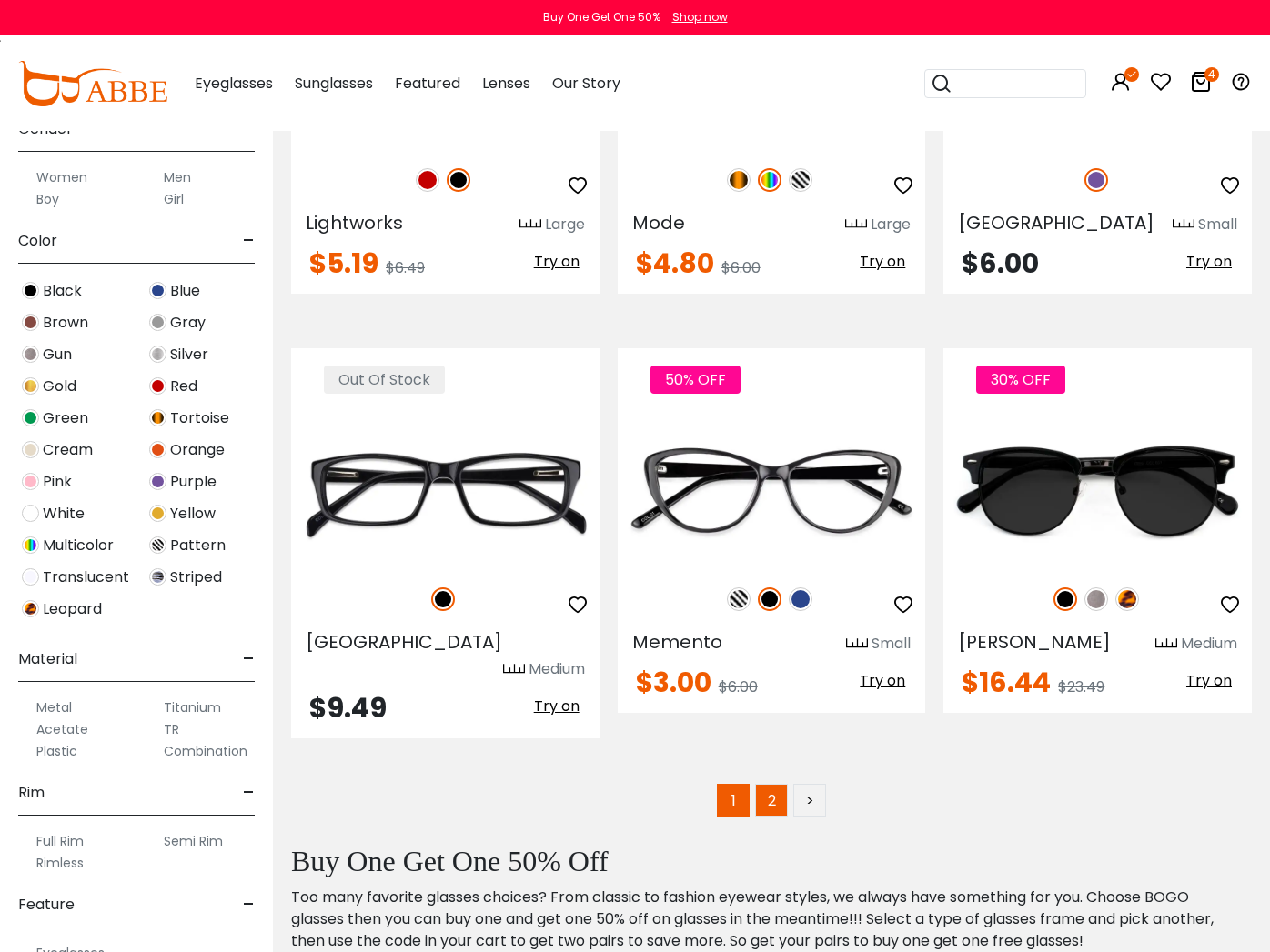
click at [772, 784] on link "2" at bounding box center [772, 801] width 33 height 33
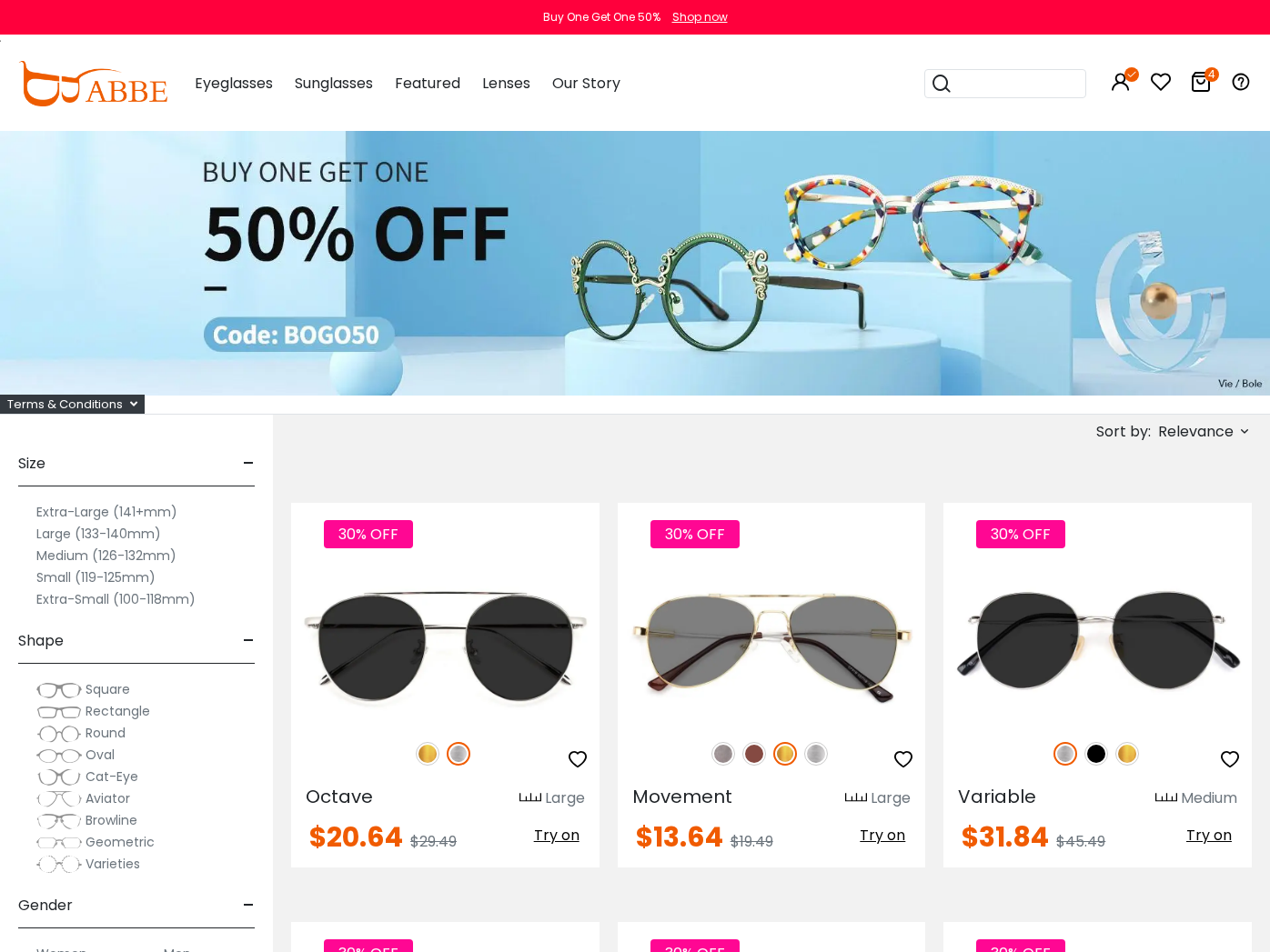
click at [1207, 84] on icon at bounding box center [1201, 82] width 21 height 21
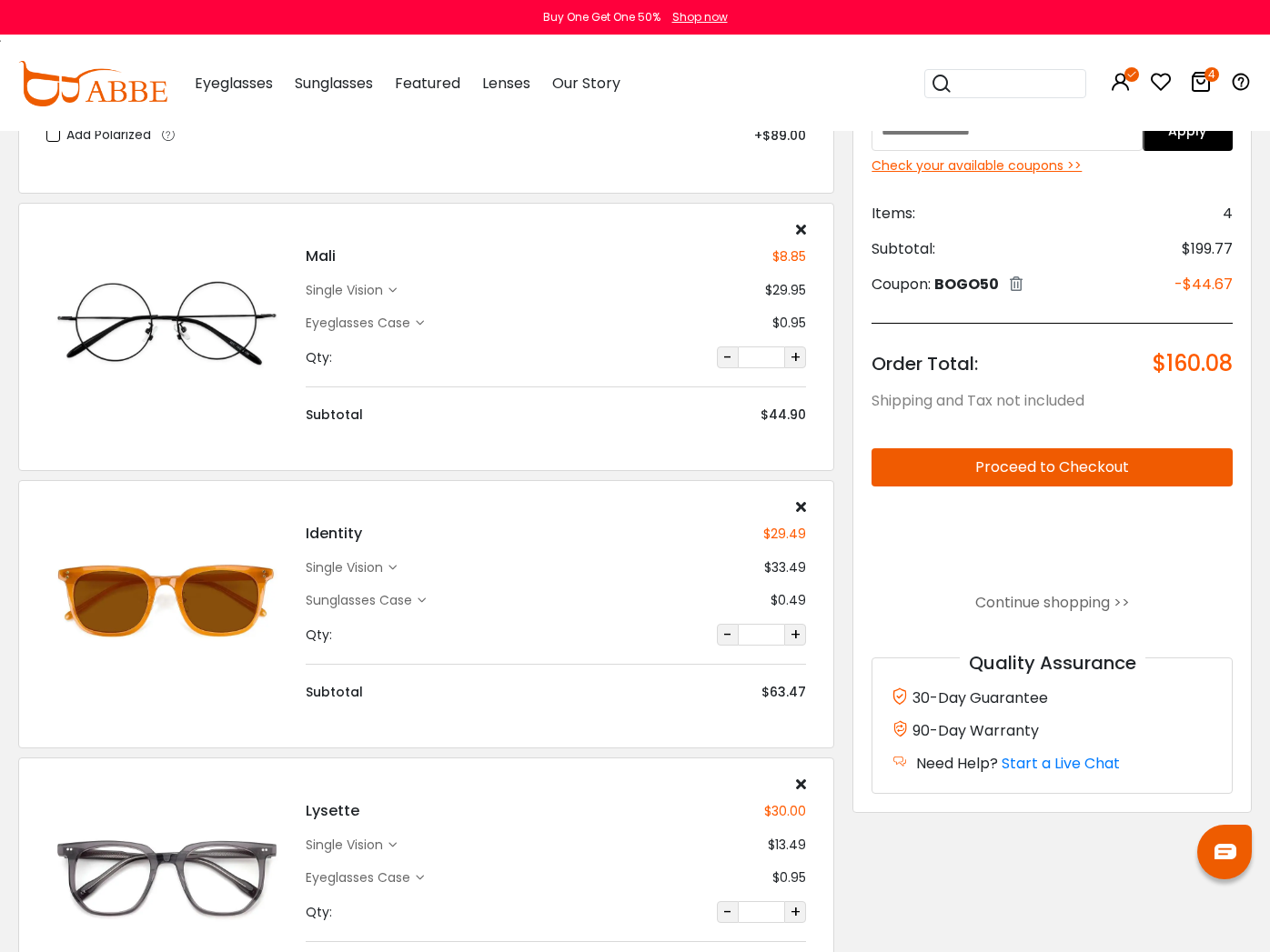
scroll to position [348, 0]
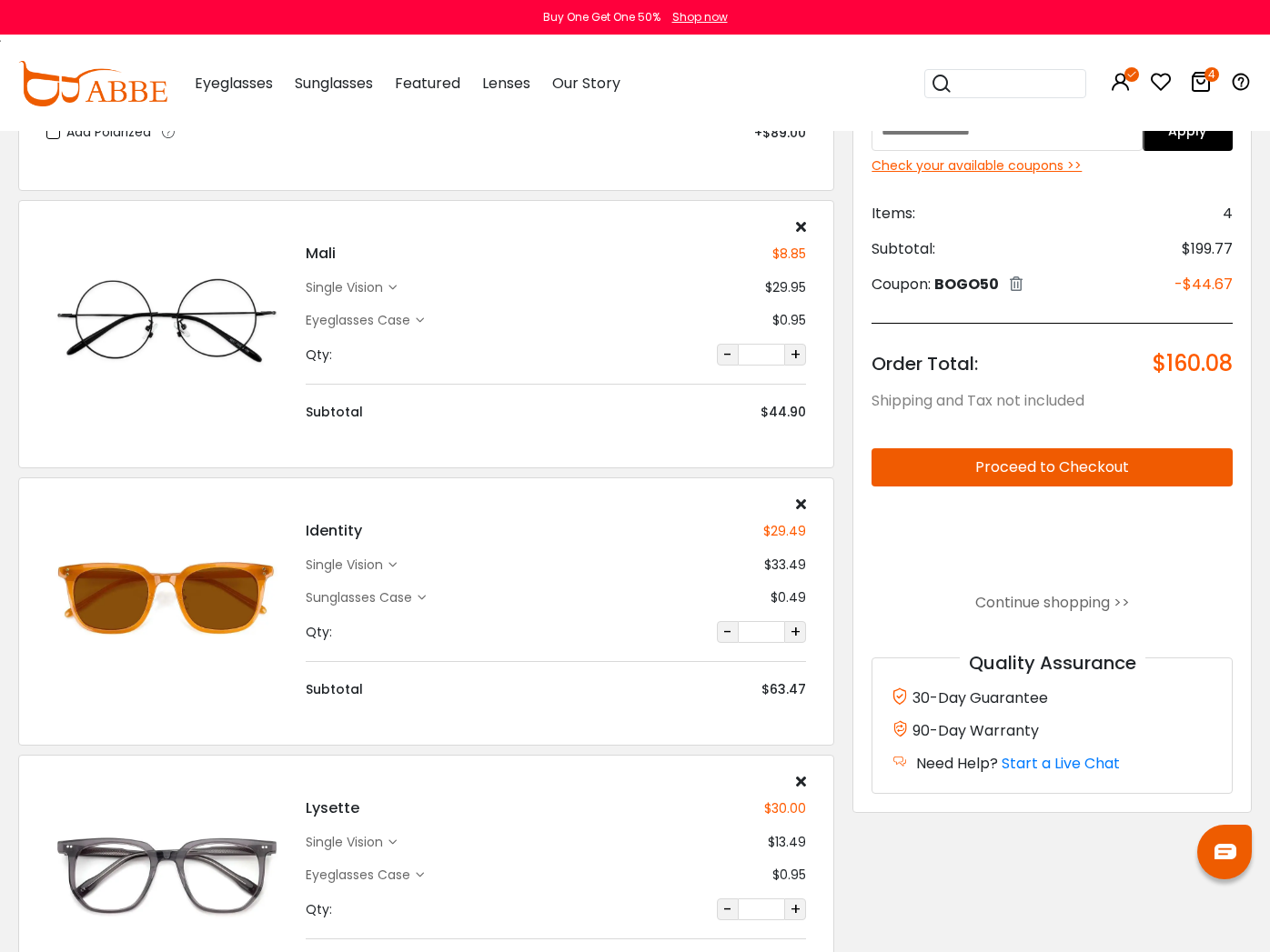
click at [801, 503] on icon at bounding box center [801, 504] width 10 height 15
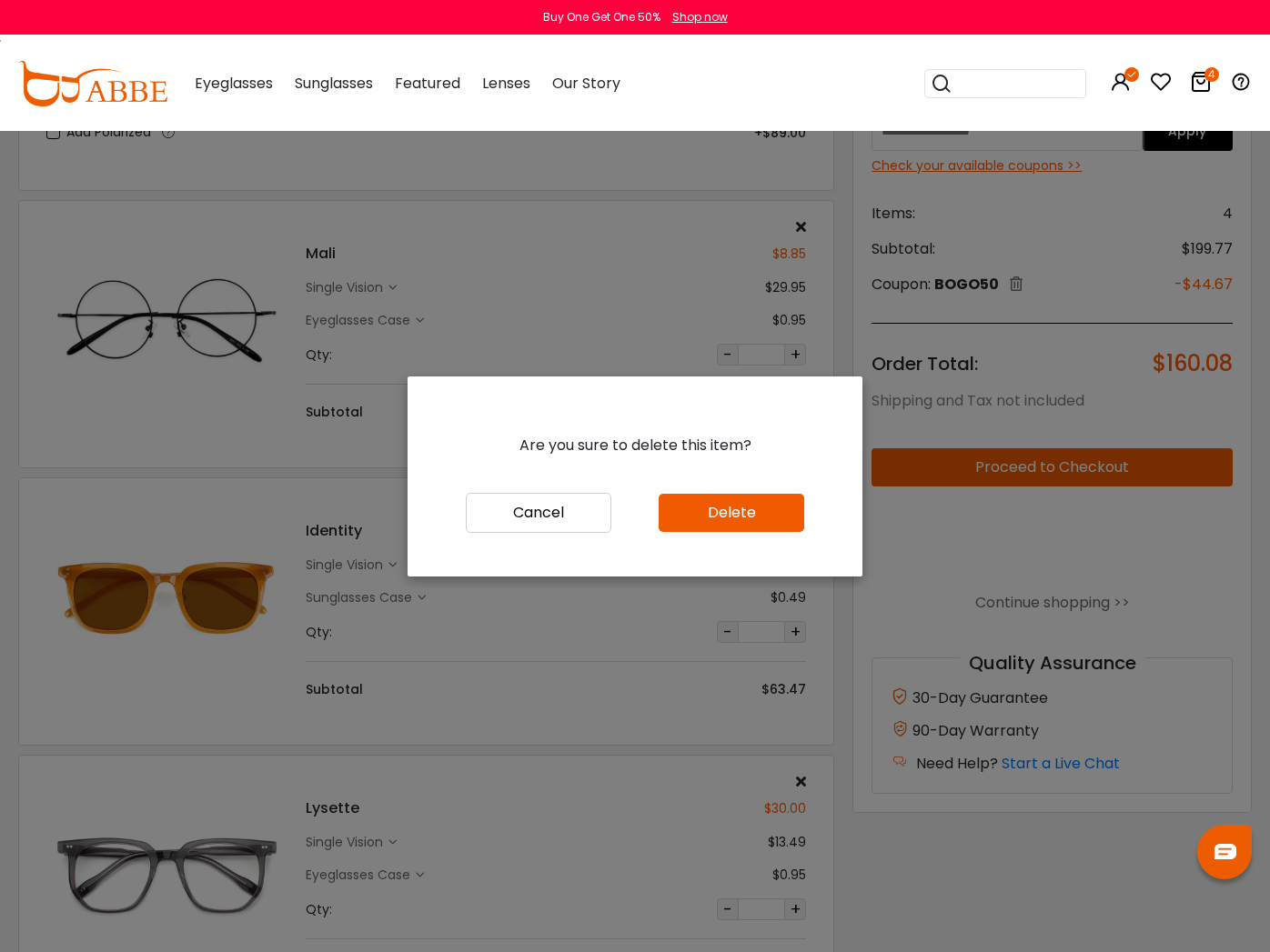
click at [740, 505] on button "Delete" at bounding box center [731, 513] width 145 height 38
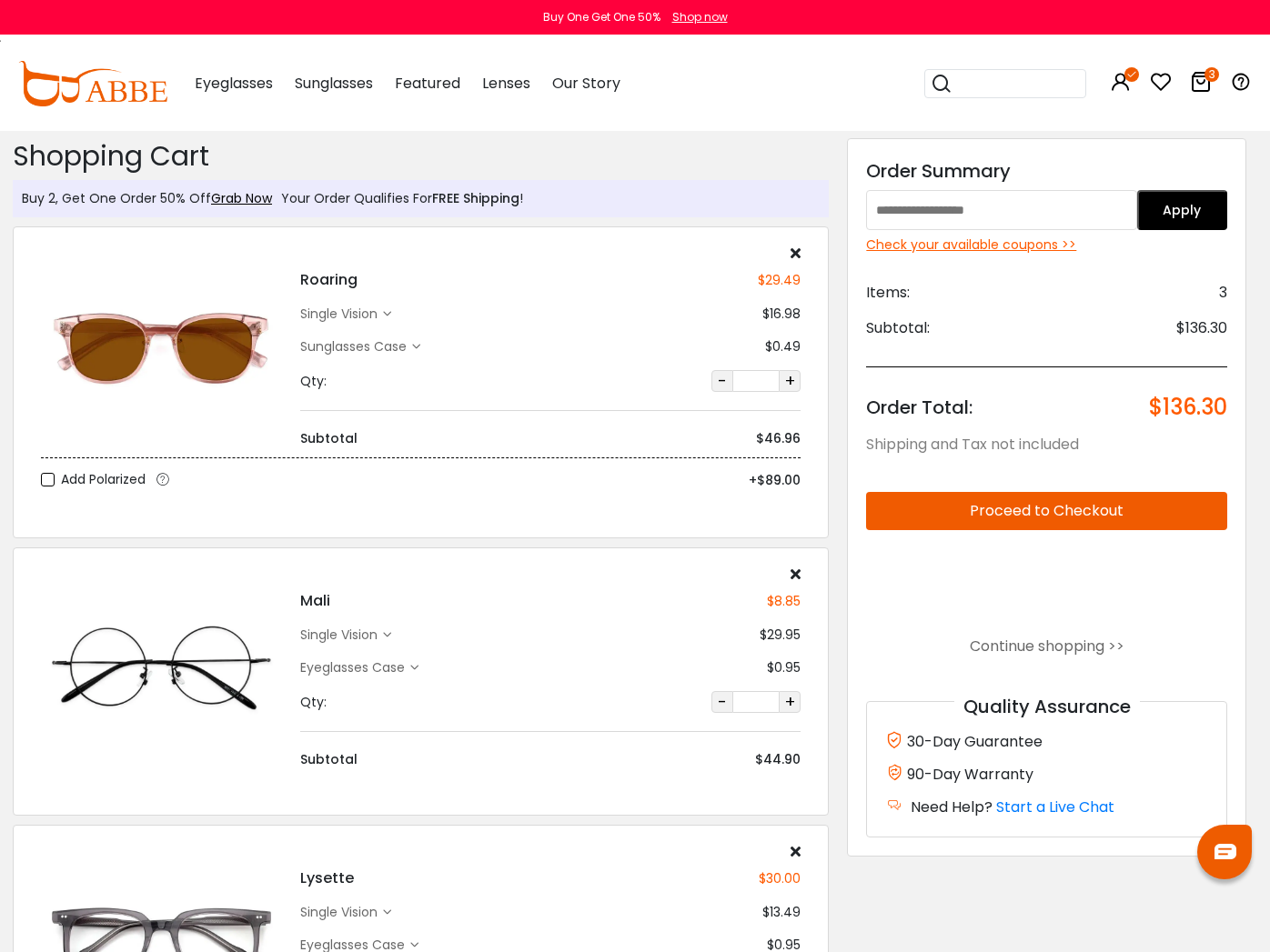
scroll to position [4, 6]
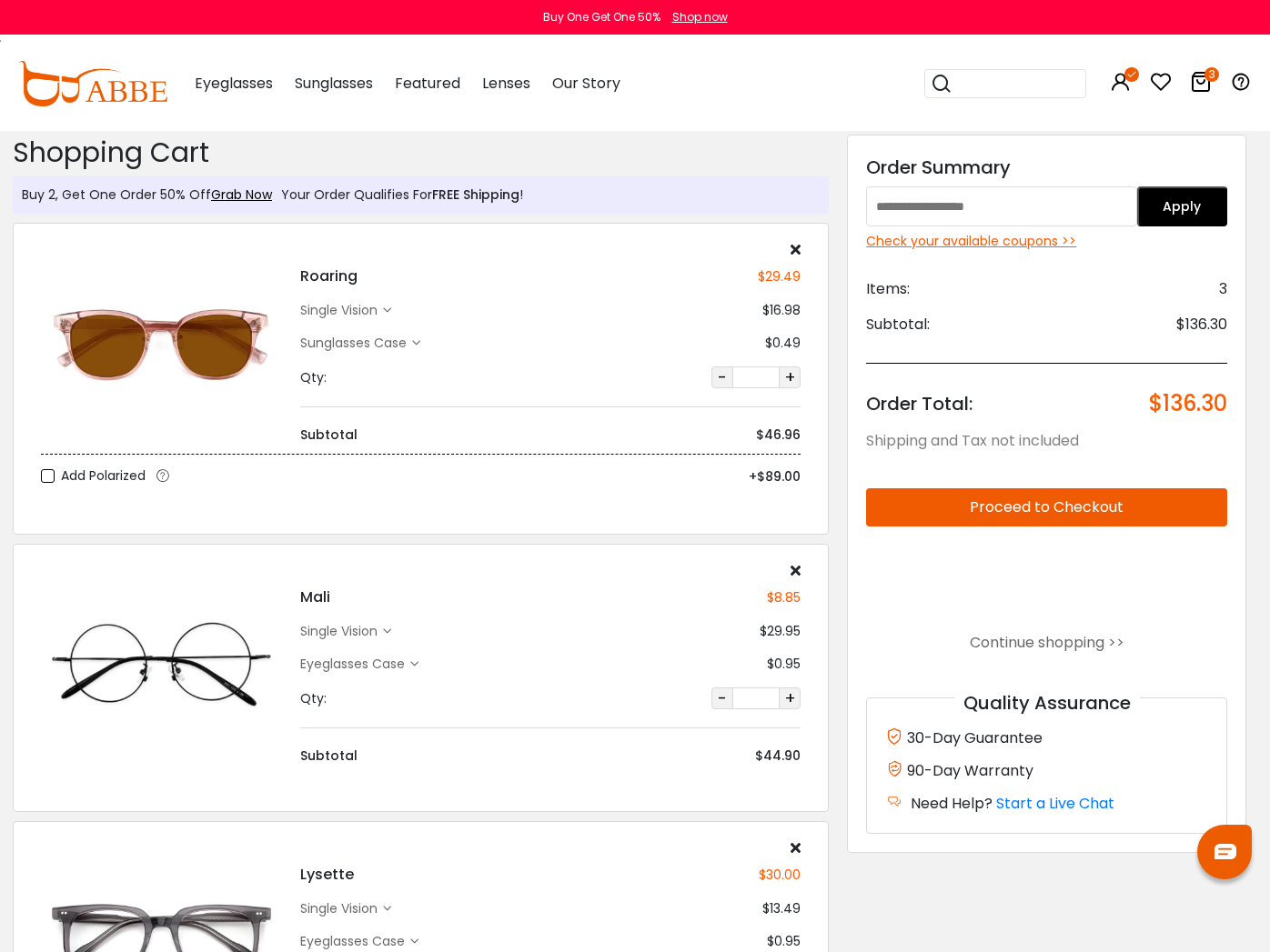
click at [389, 312] on icon at bounding box center [387, 311] width 8 height 8
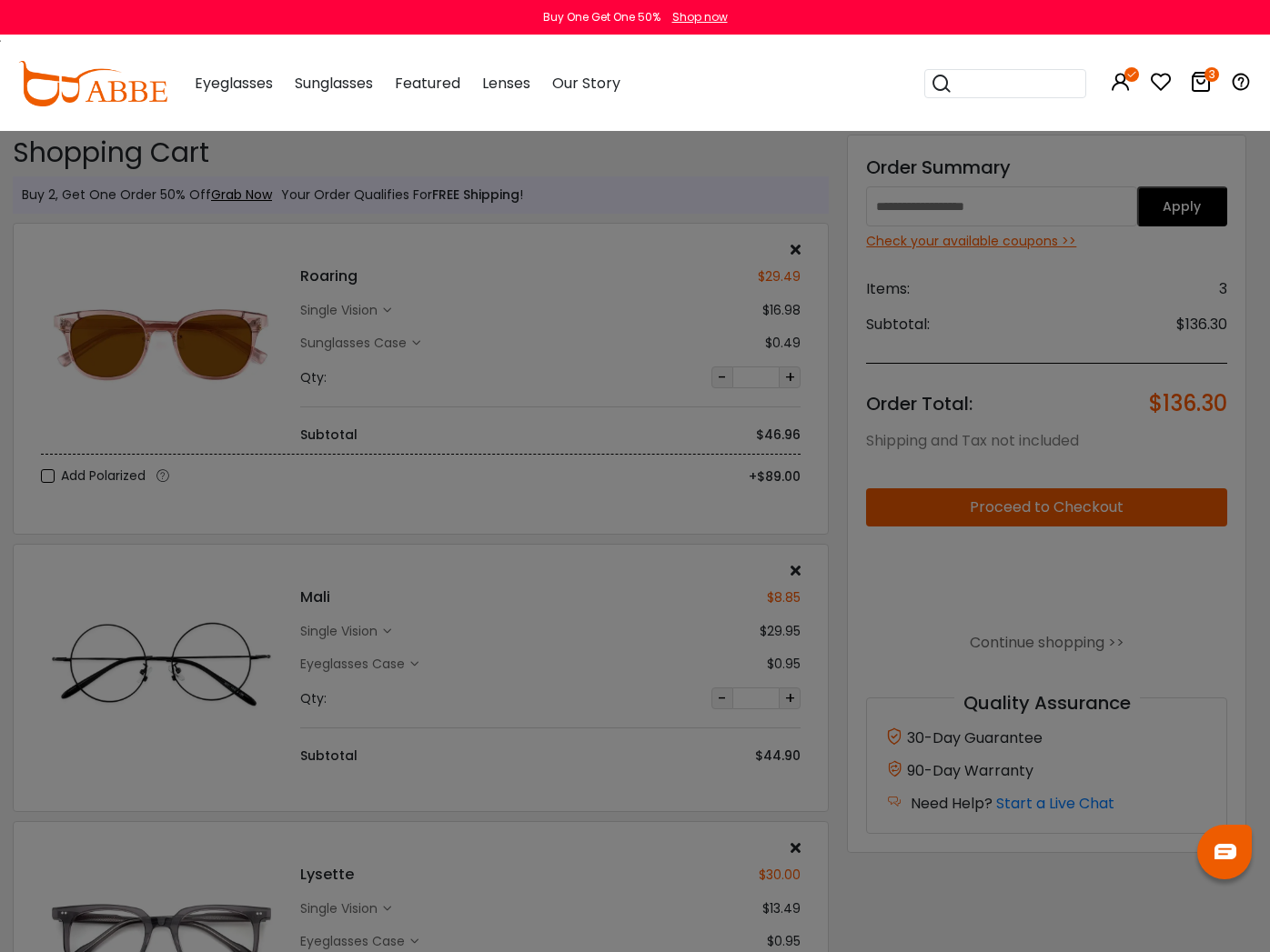
scroll to position [4, 0]
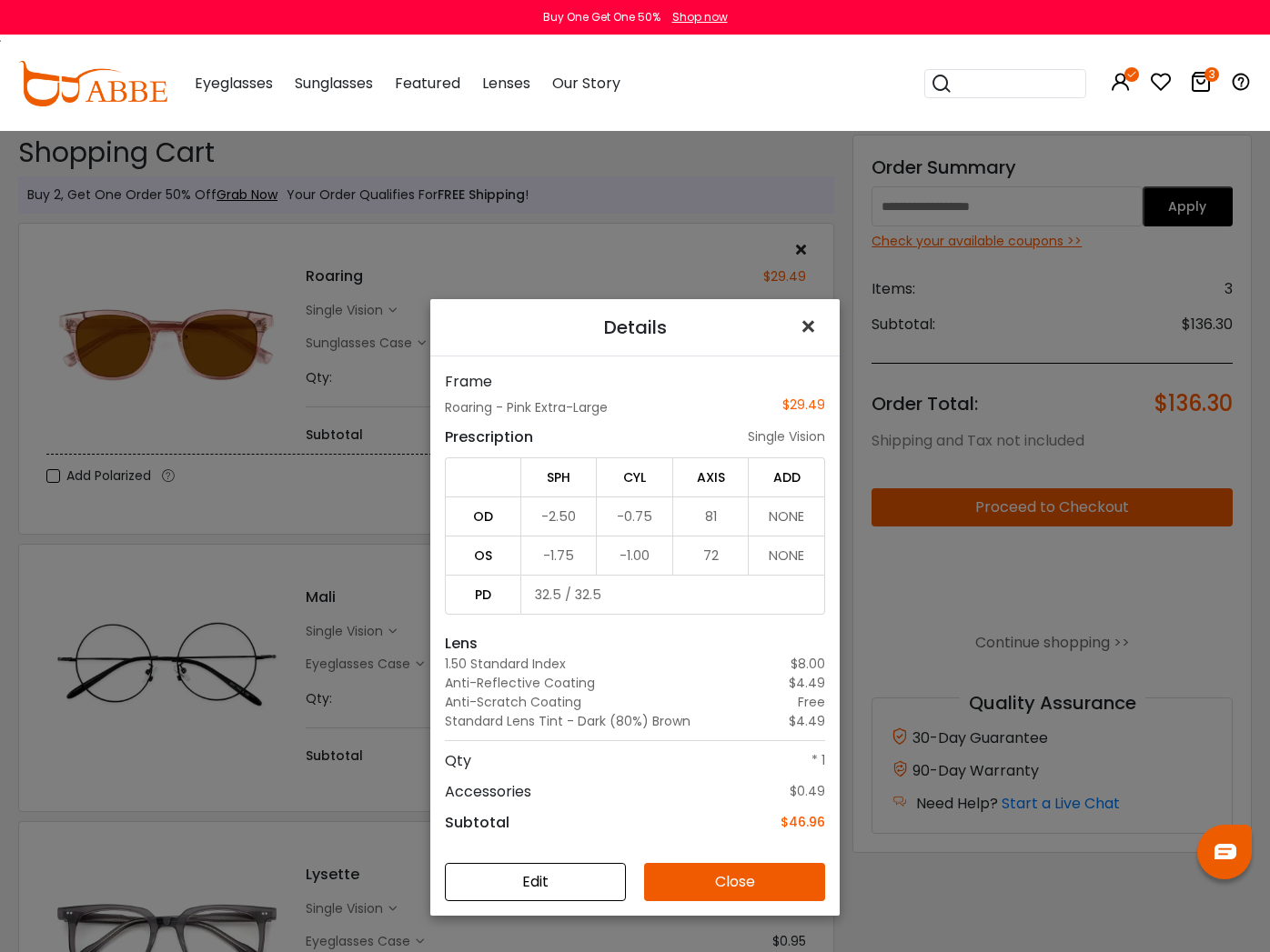
click at [801, 317] on span "×" at bounding box center [811, 326] width 26 height 39
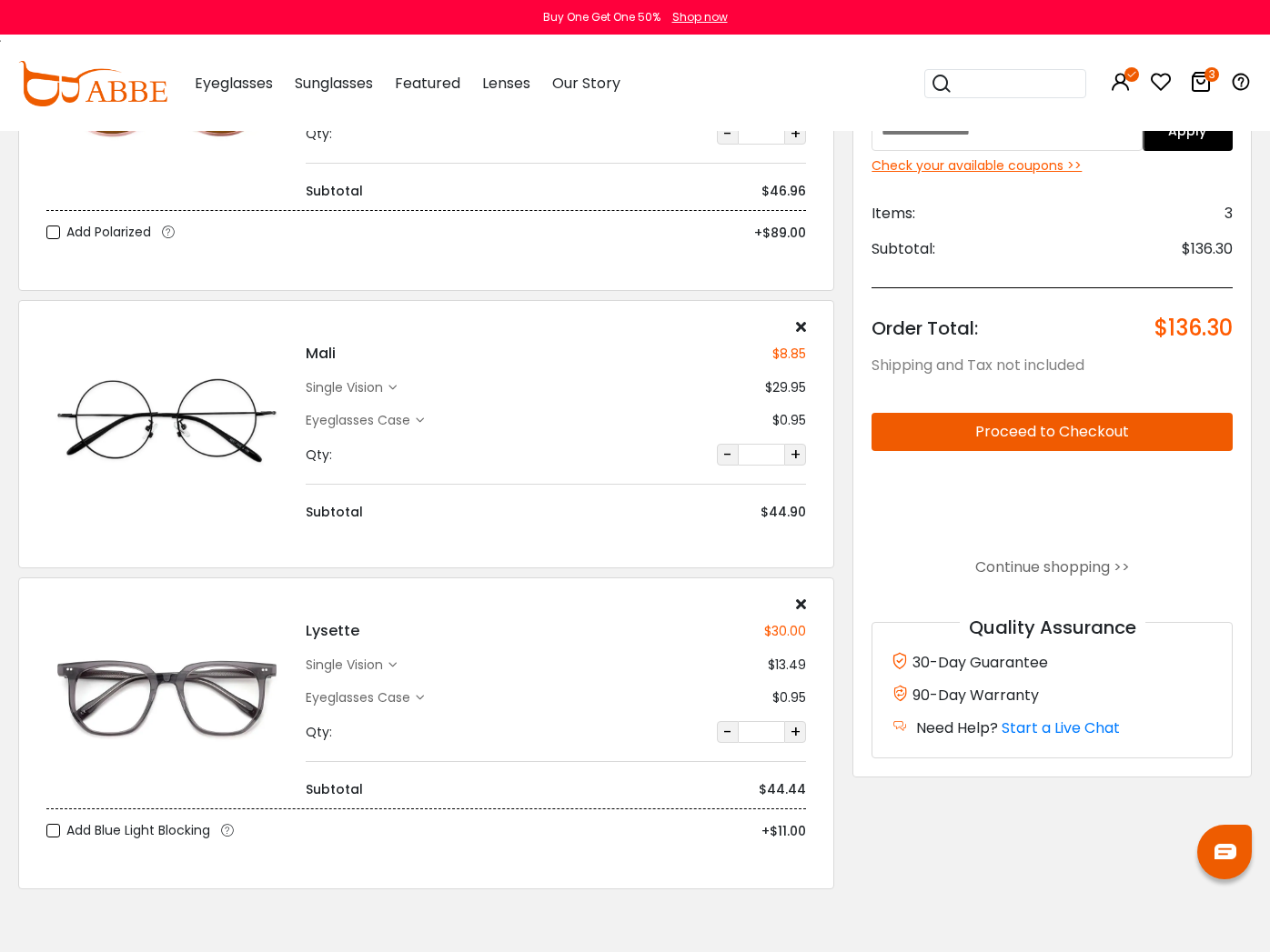
scroll to position [250, 0]
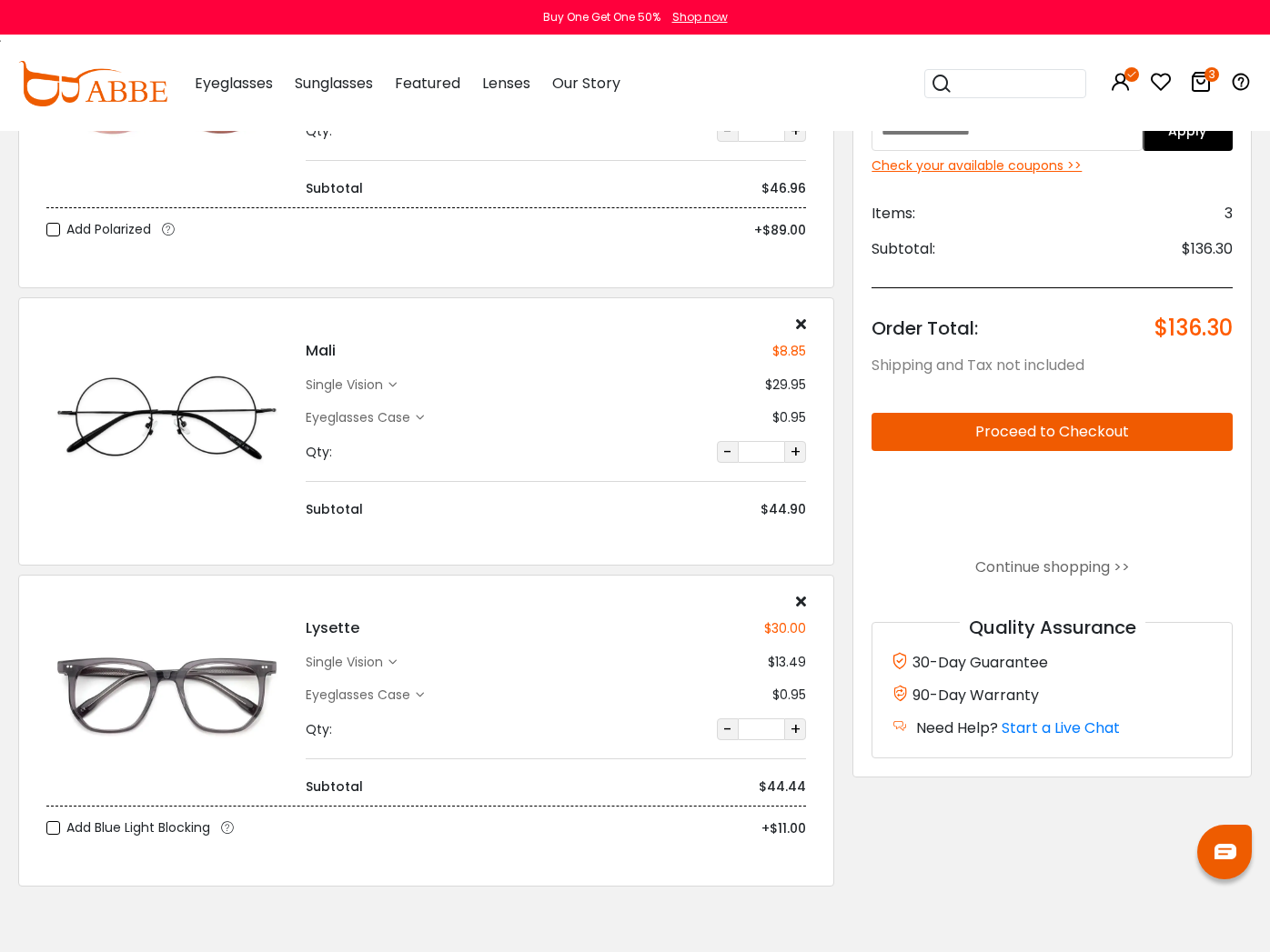
click at [798, 608] on div "Lysette $30.00 single vision $13.49 Eyeglasses Case" at bounding box center [556, 695] width 519 height 203
click at [803, 600] on icon at bounding box center [801, 600] width 10 height 15
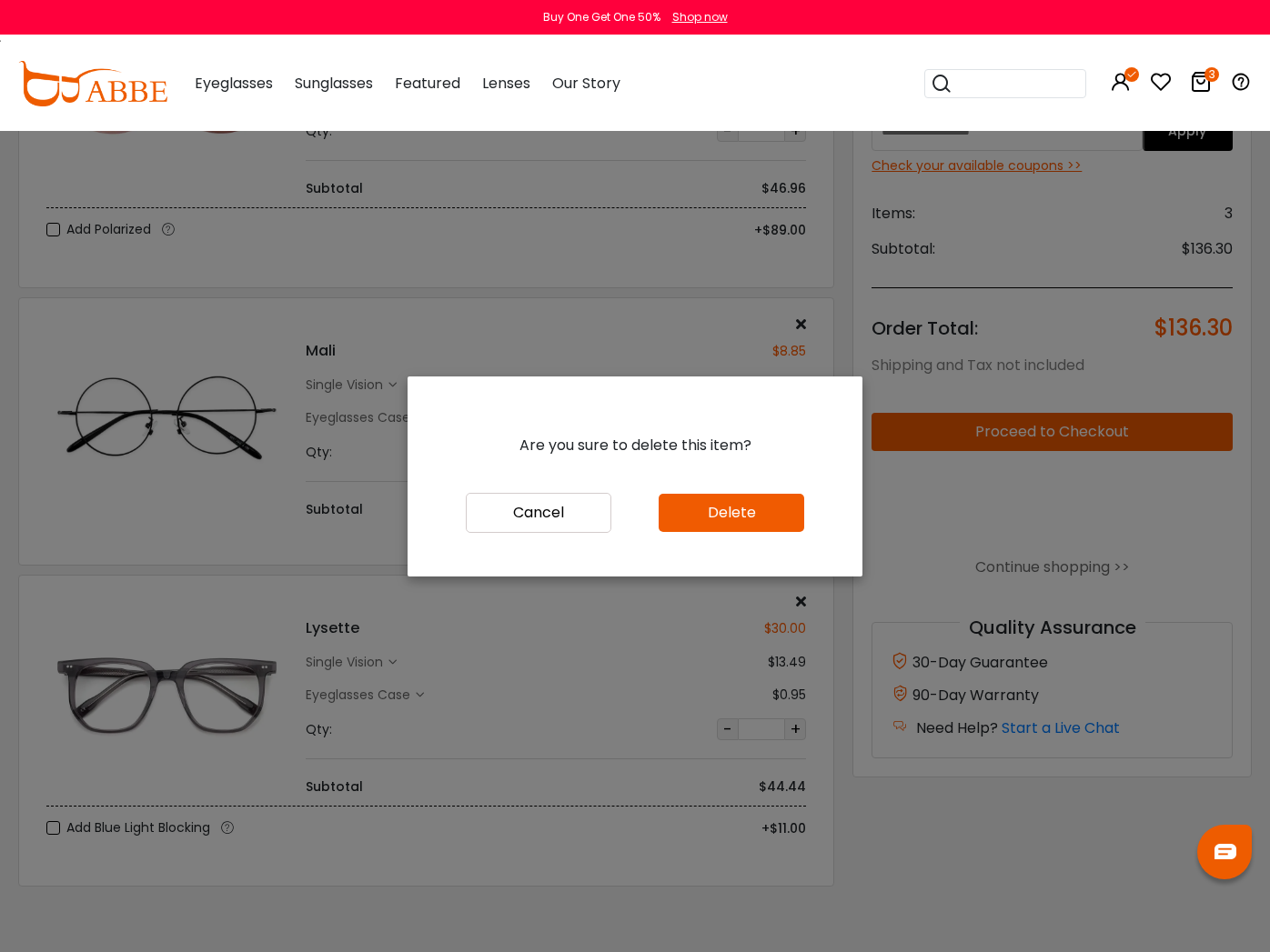
click at [724, 513] on button "Delete" at bounding box center [731, 513] width 145 height 38
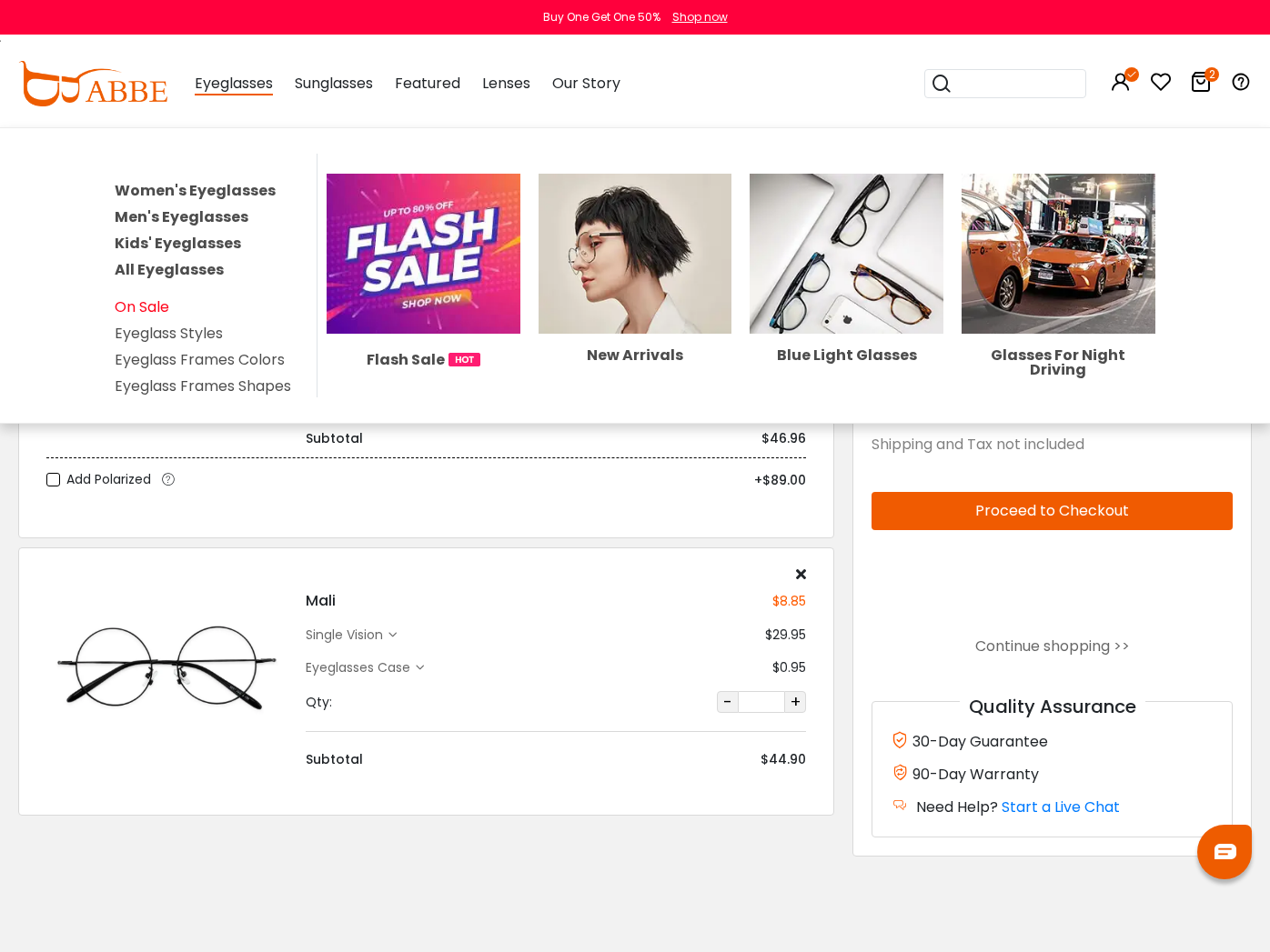
click at [116, 307] on link "On Sale" at bounding box center [142, 306] width 55 height 20
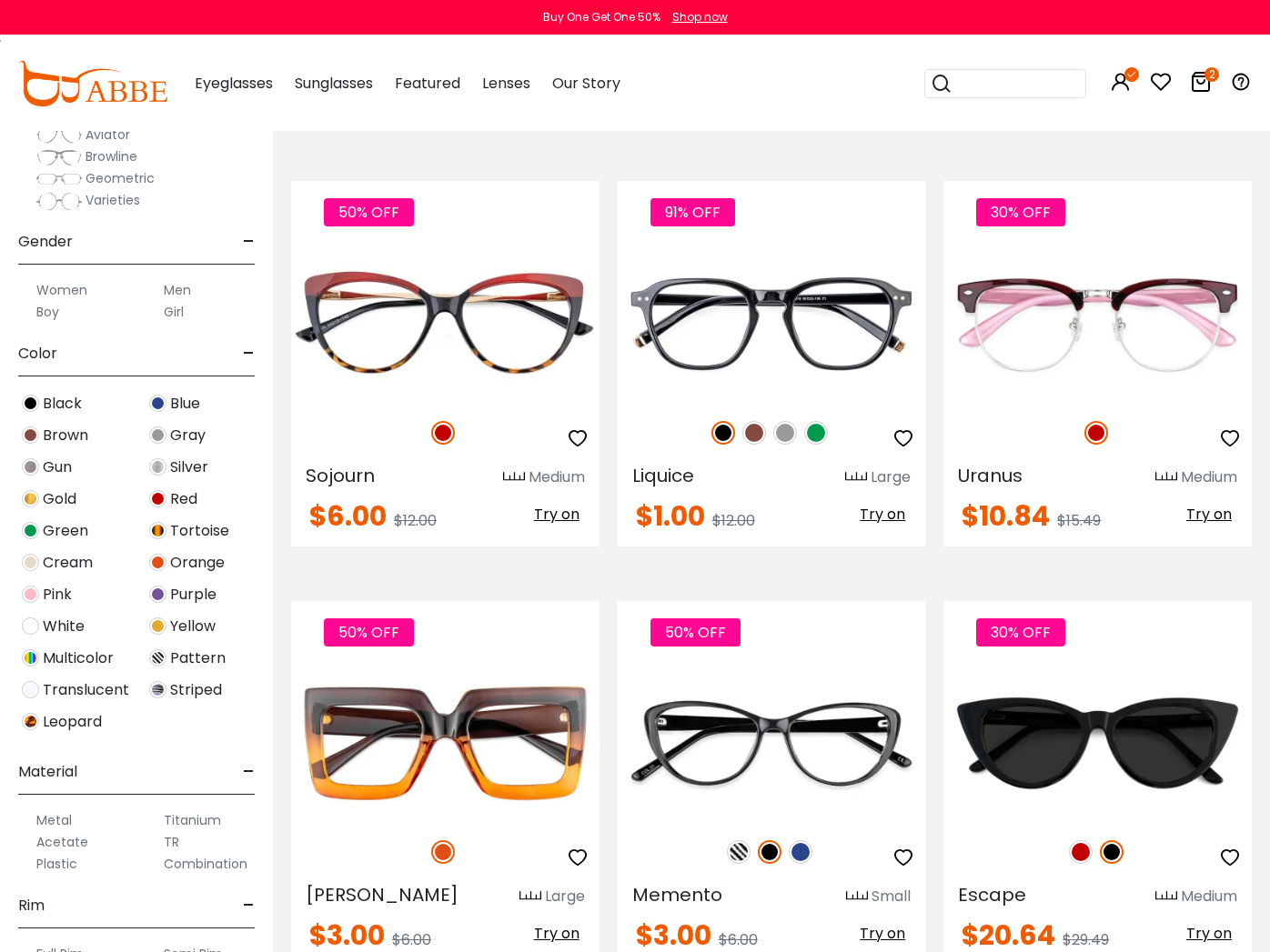
scroll to position [4602, 0]
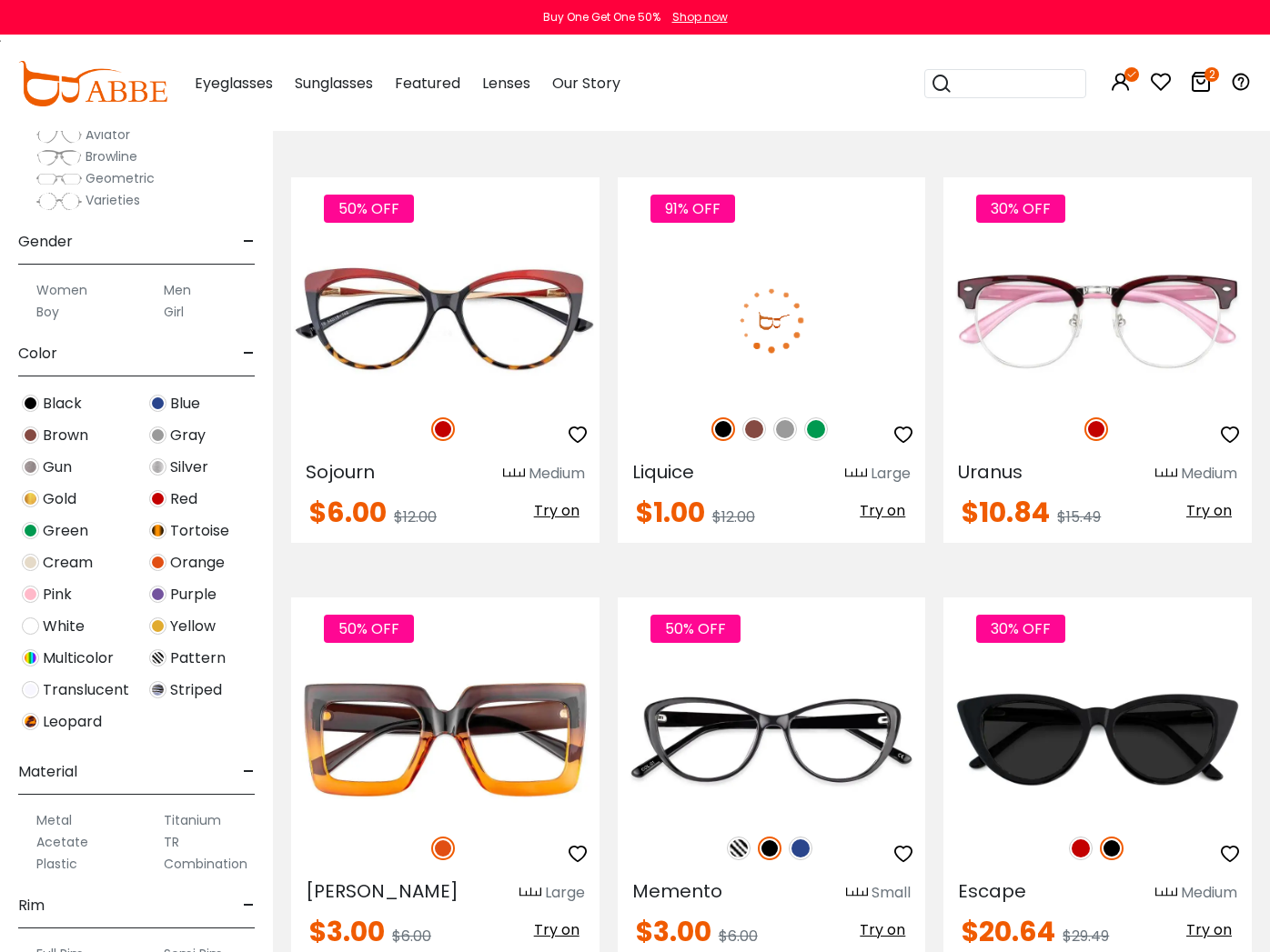
click at [817, 417] on img at bounding box center [816, 429] width 23 height 23
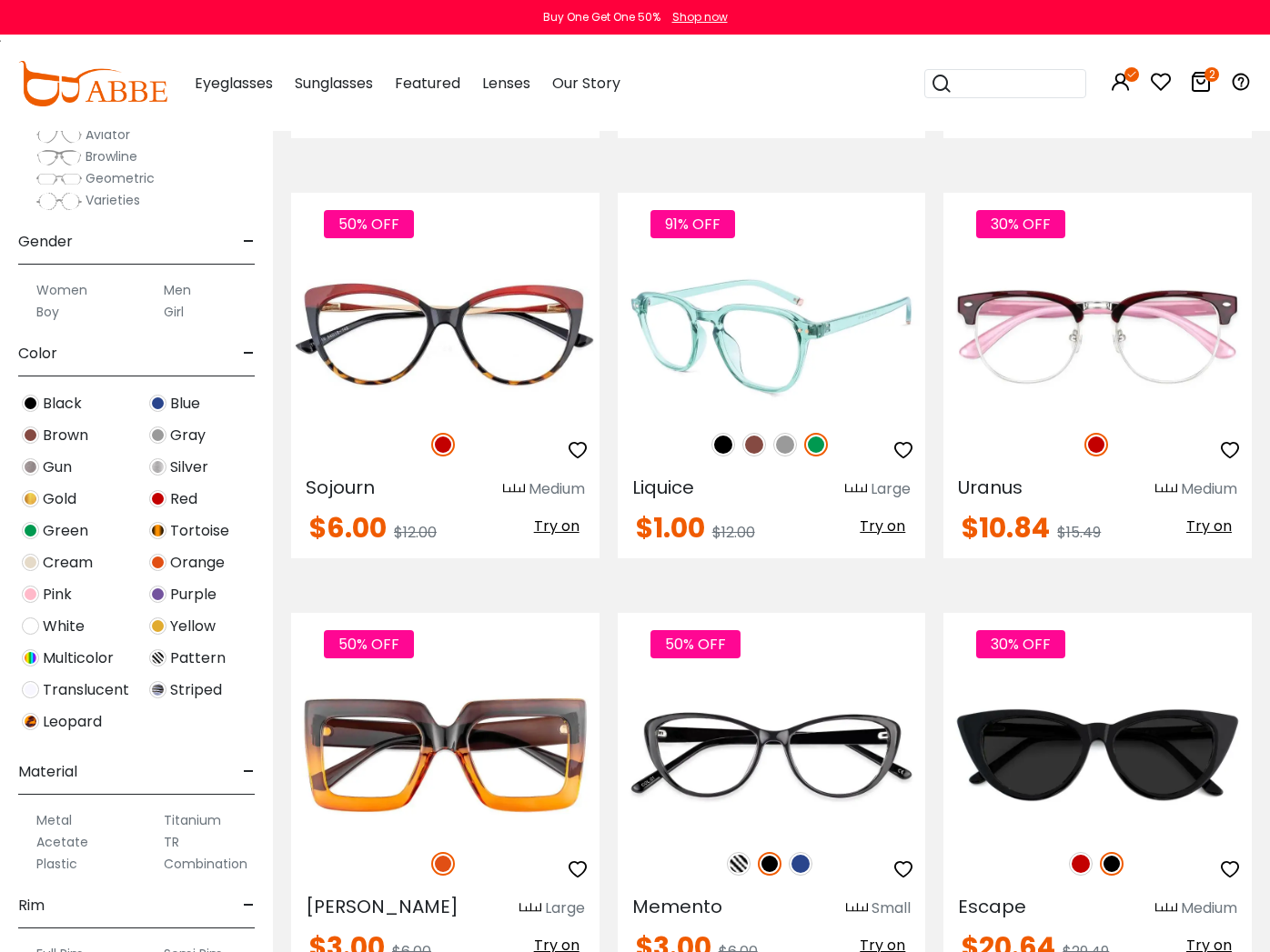
click at [756, 433] on img at bounding box center [754, 444] width 23 height 23
click at [787, 433] on img at bounding box center [785, 444] width 23 height 23
click at [757, 433] on img at bounding box center [754, 444] width 23 height 23
click at [750, 323] on img at bounding box center [772, 335] width 308 height 154
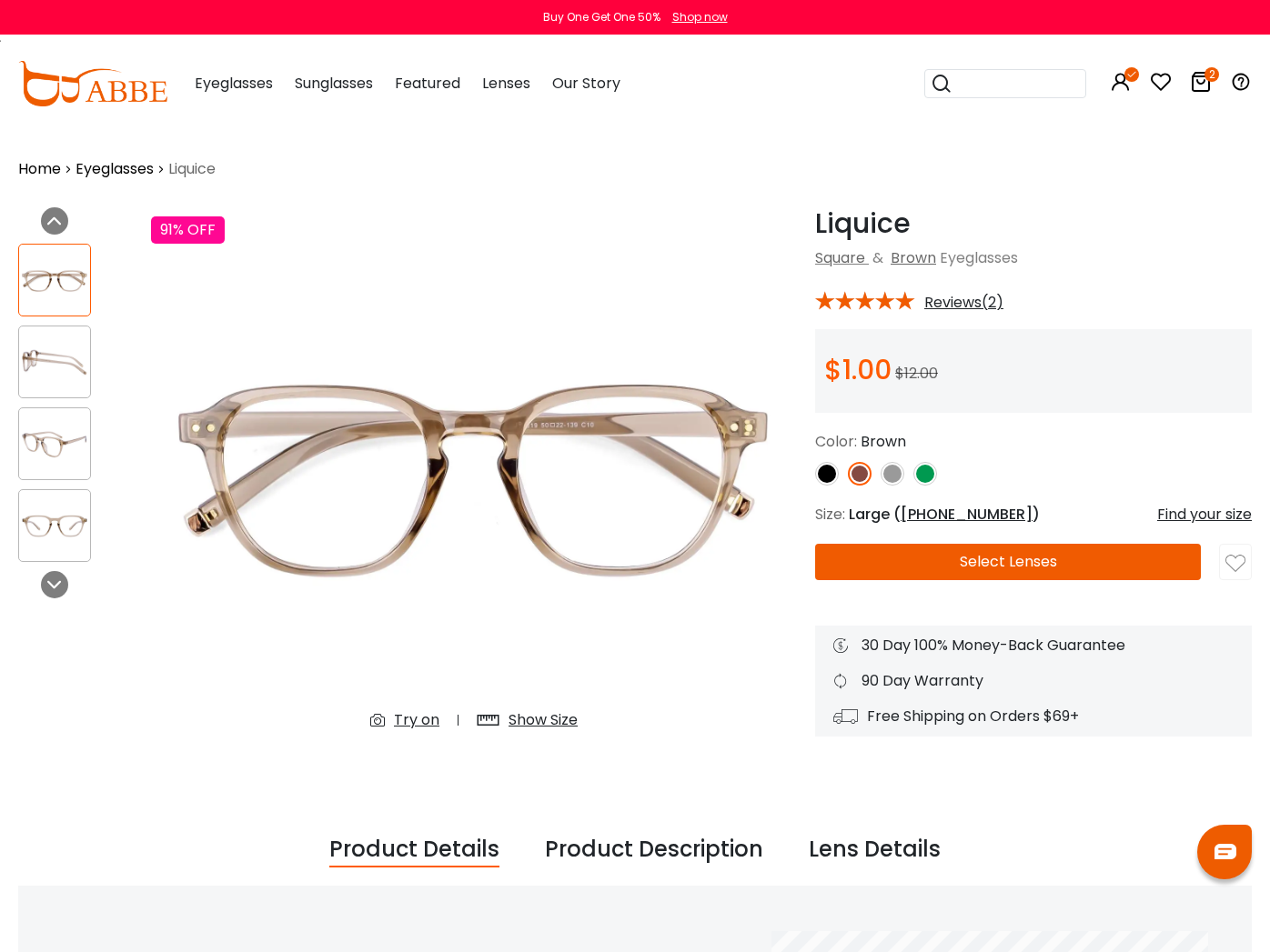
click at [37, 372] on img at bounding box center [55, 362] width 71 height 35
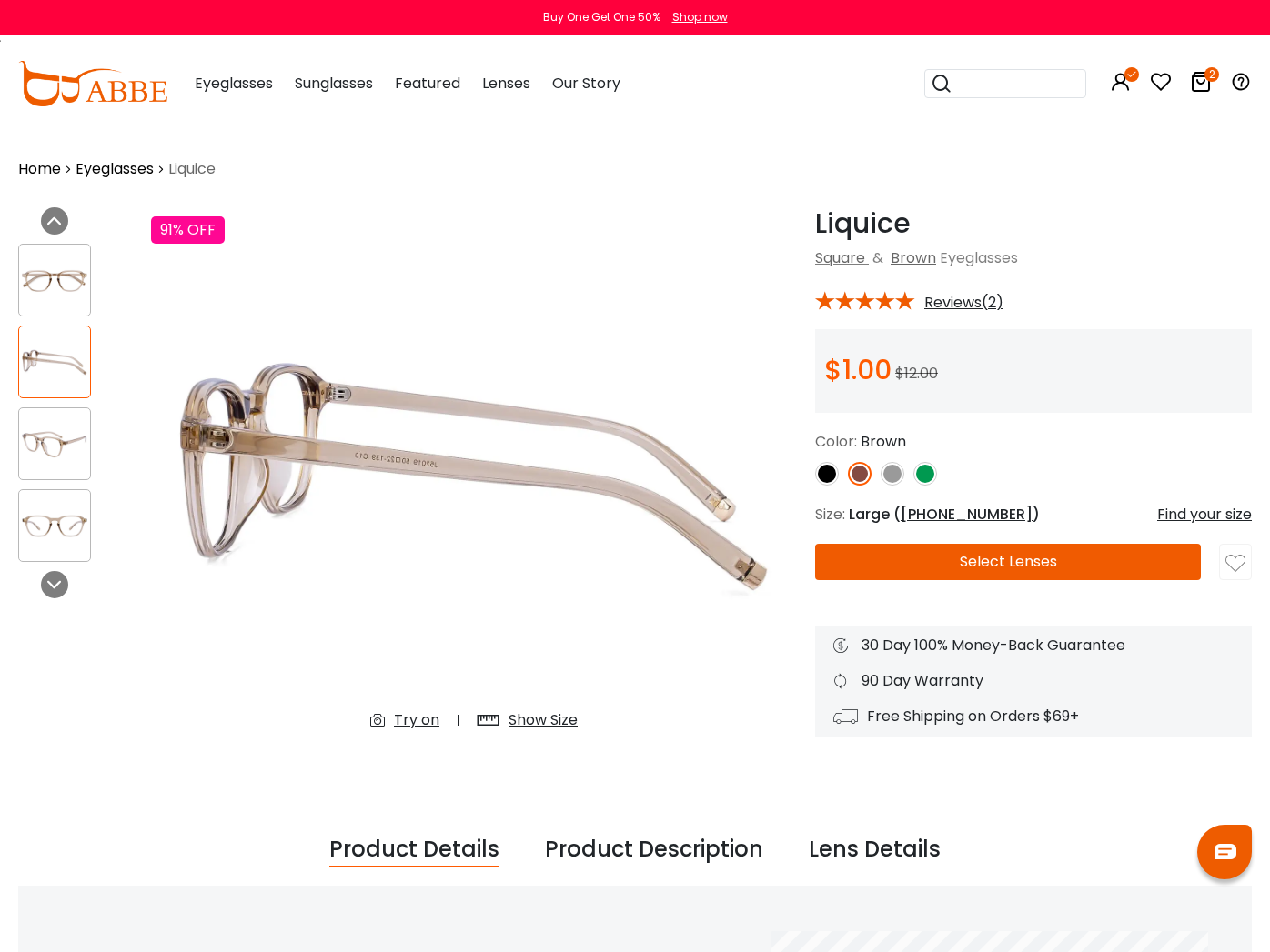
click at [41, 424] on div at bounding box center [55, 443] width 73 height 73
click at [42, 467] on div at bounding box center [55, 443] width 73 height 73
click at [49, 514] on img at bounding box center [55, 526] width 71 height 35
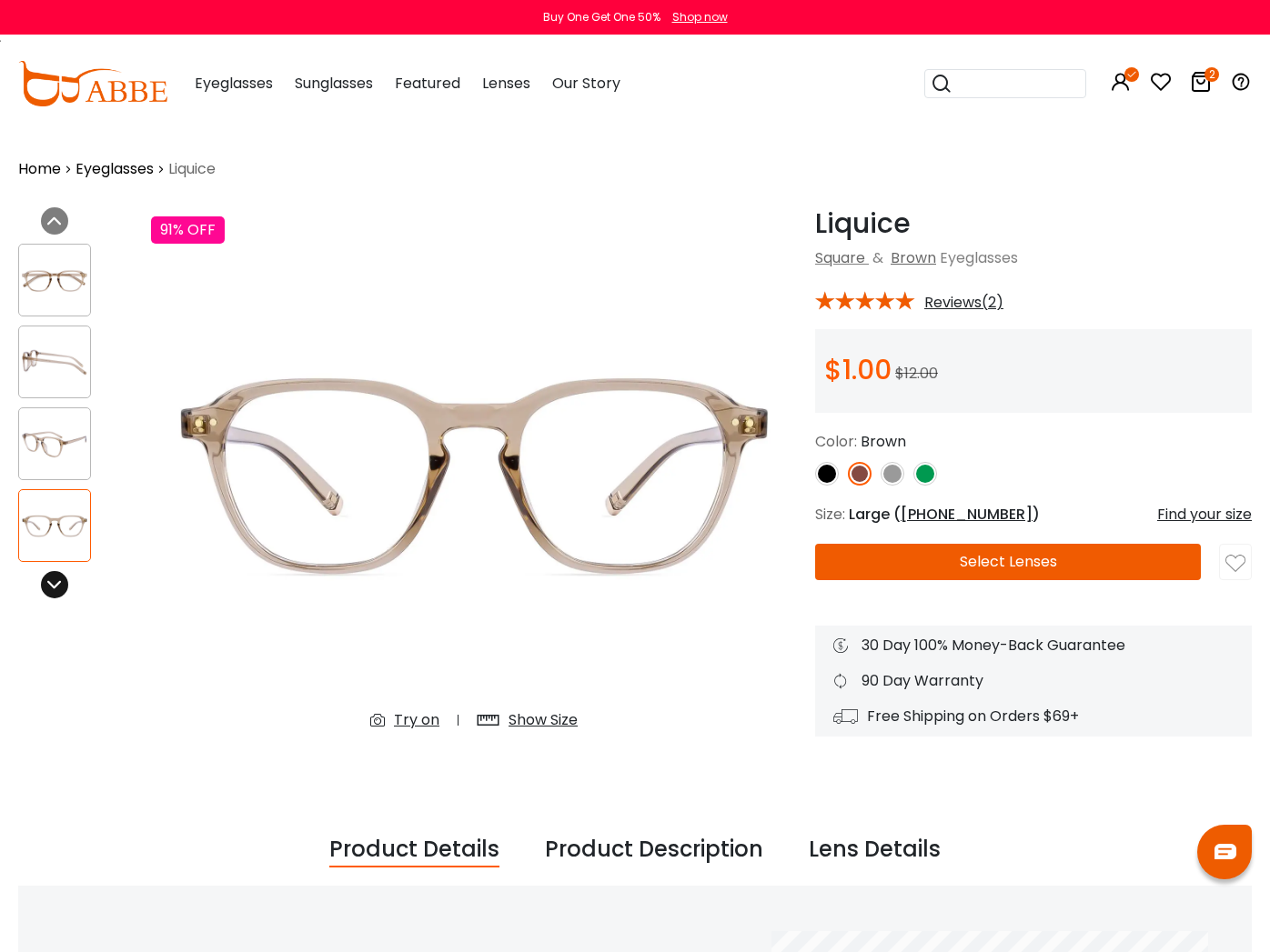
click at [58, 574] on div at bounding box center [55, 585] width 27 height 27
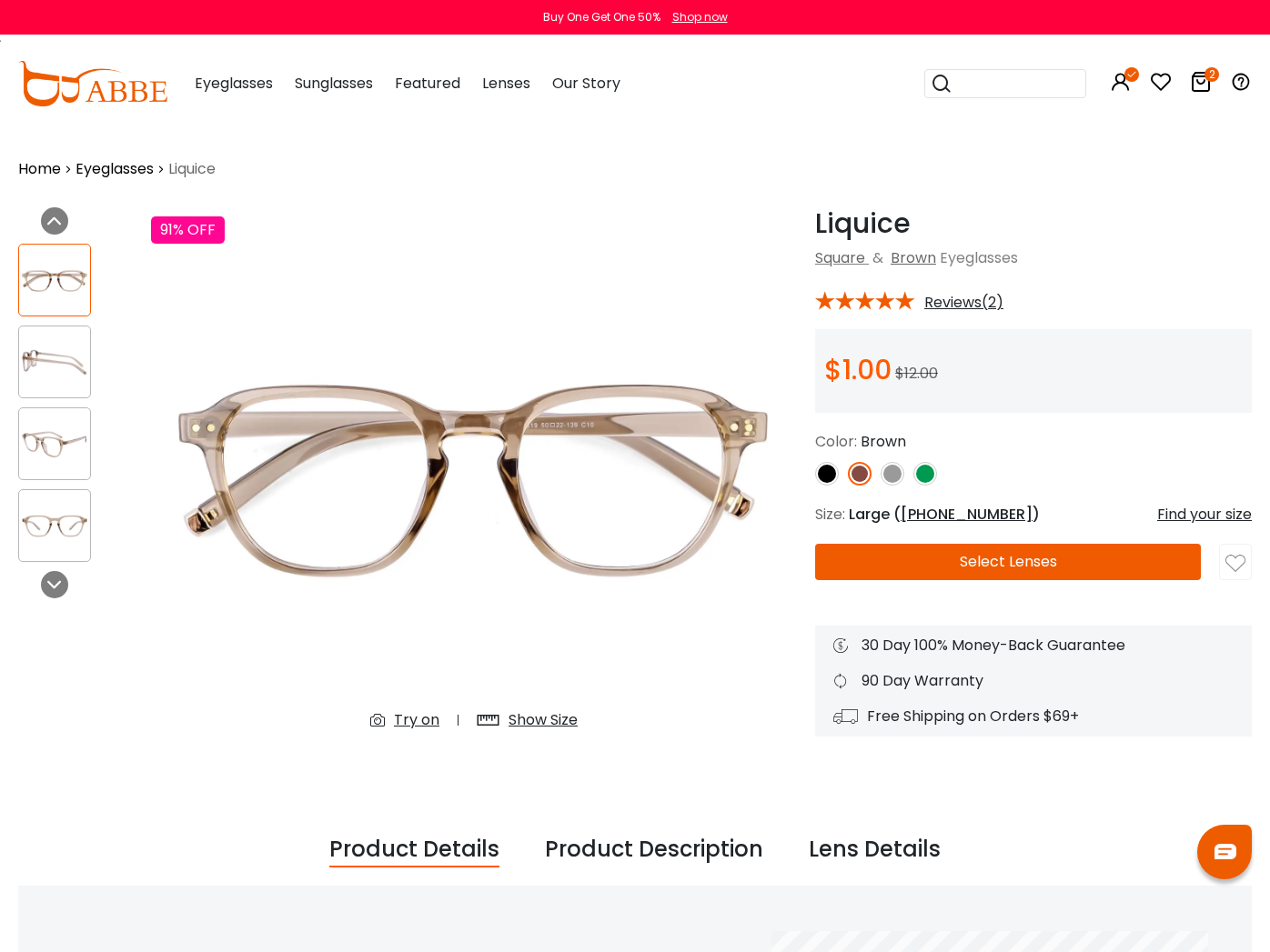
click at [929, 471] on img at bounding box center [925, 474] width 23 height 23
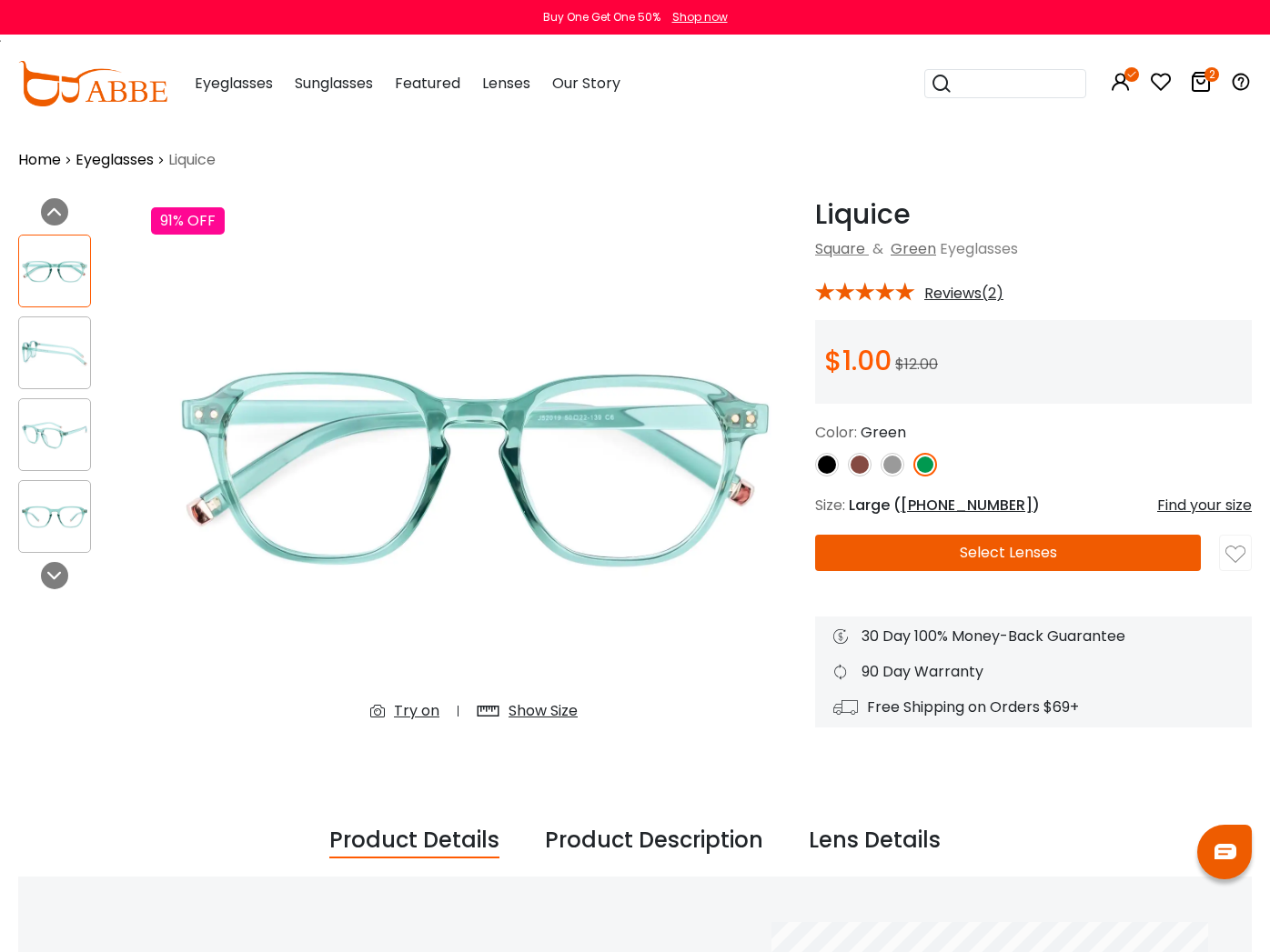
scroll to position [37, 0]
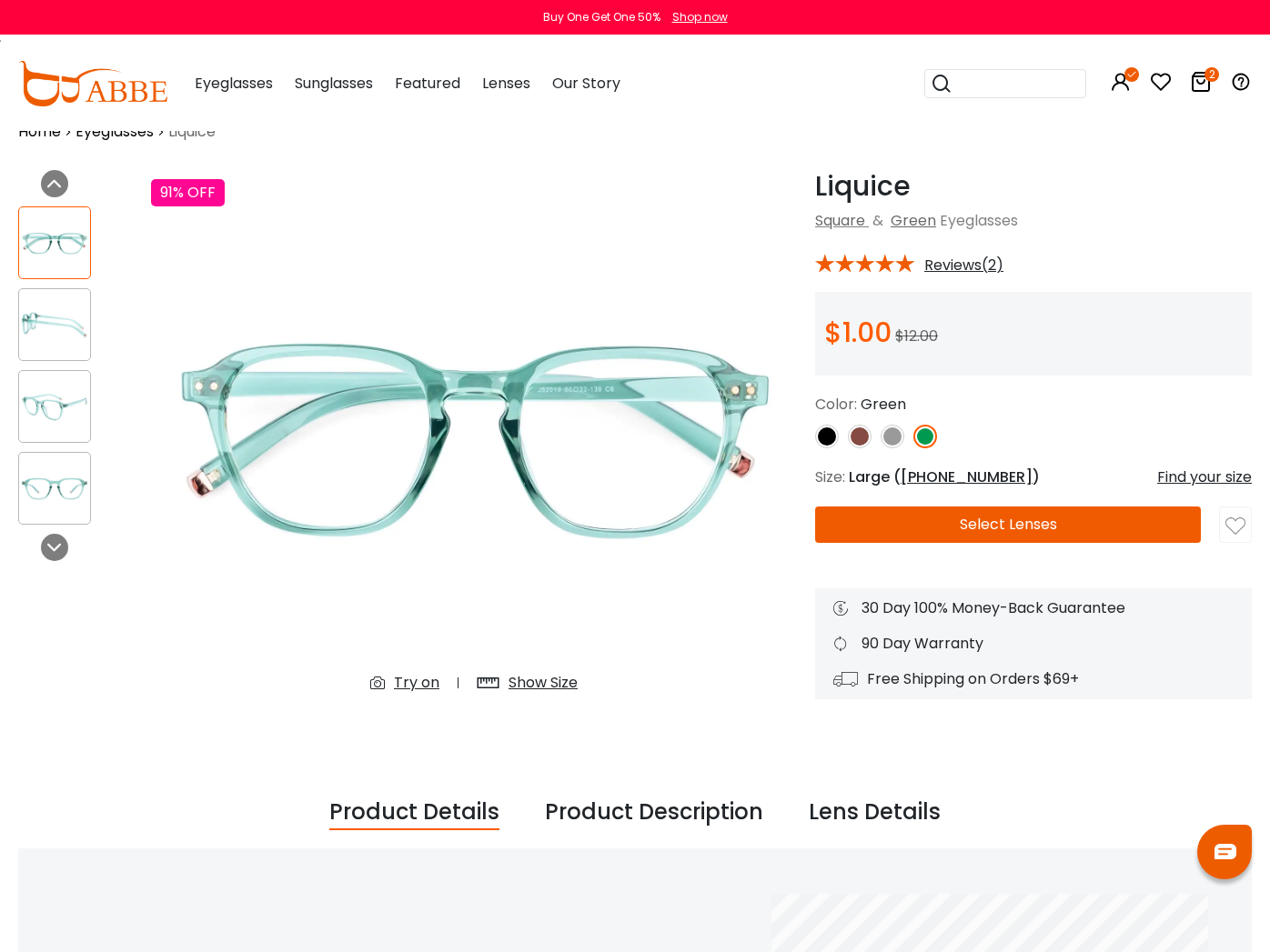
click at [70, 327] on img at bounding box center [55, 324] width 71 height 35
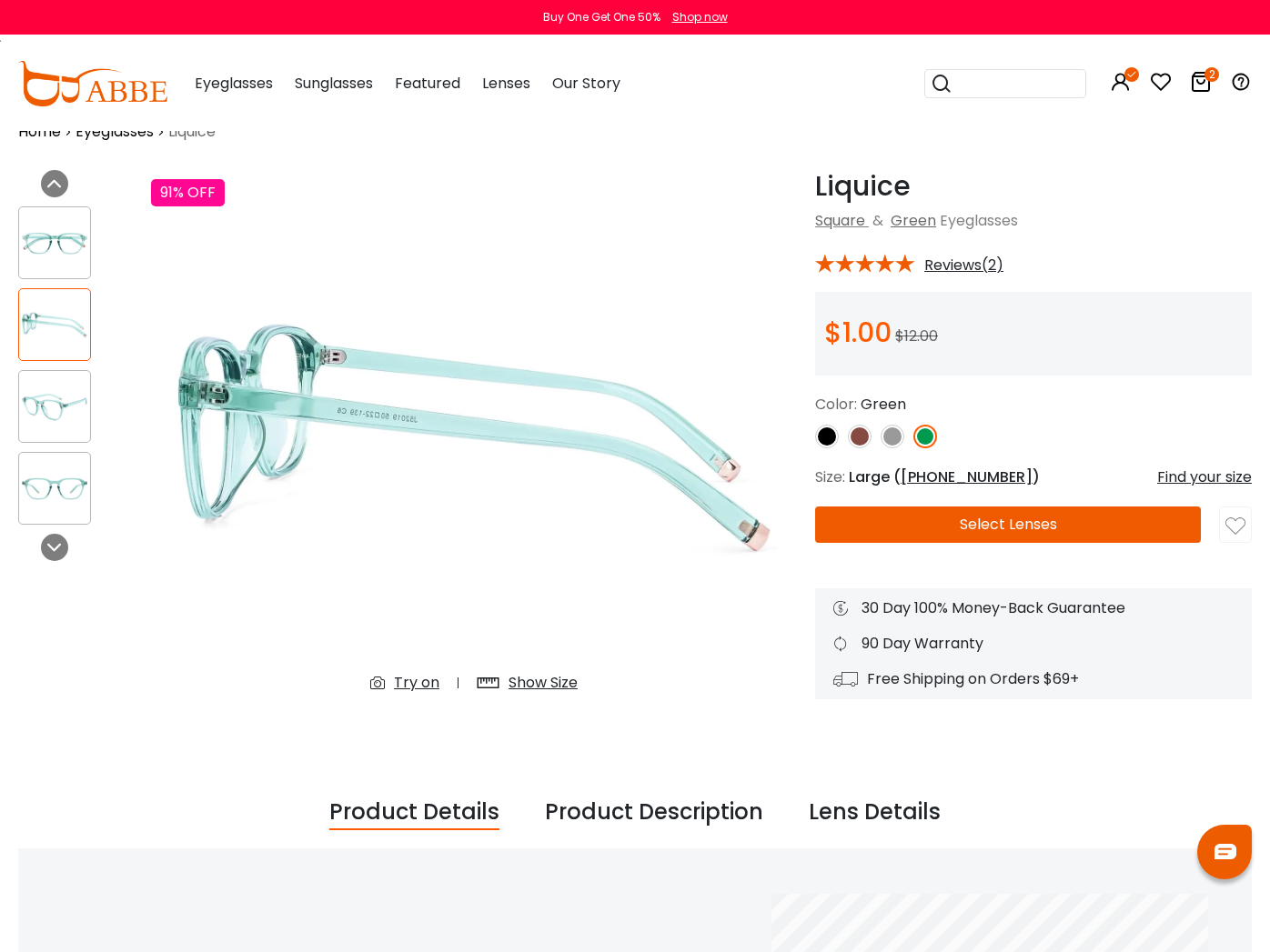
click at [47, 420] on img at bounding box center [55, 406] width 71 height 35
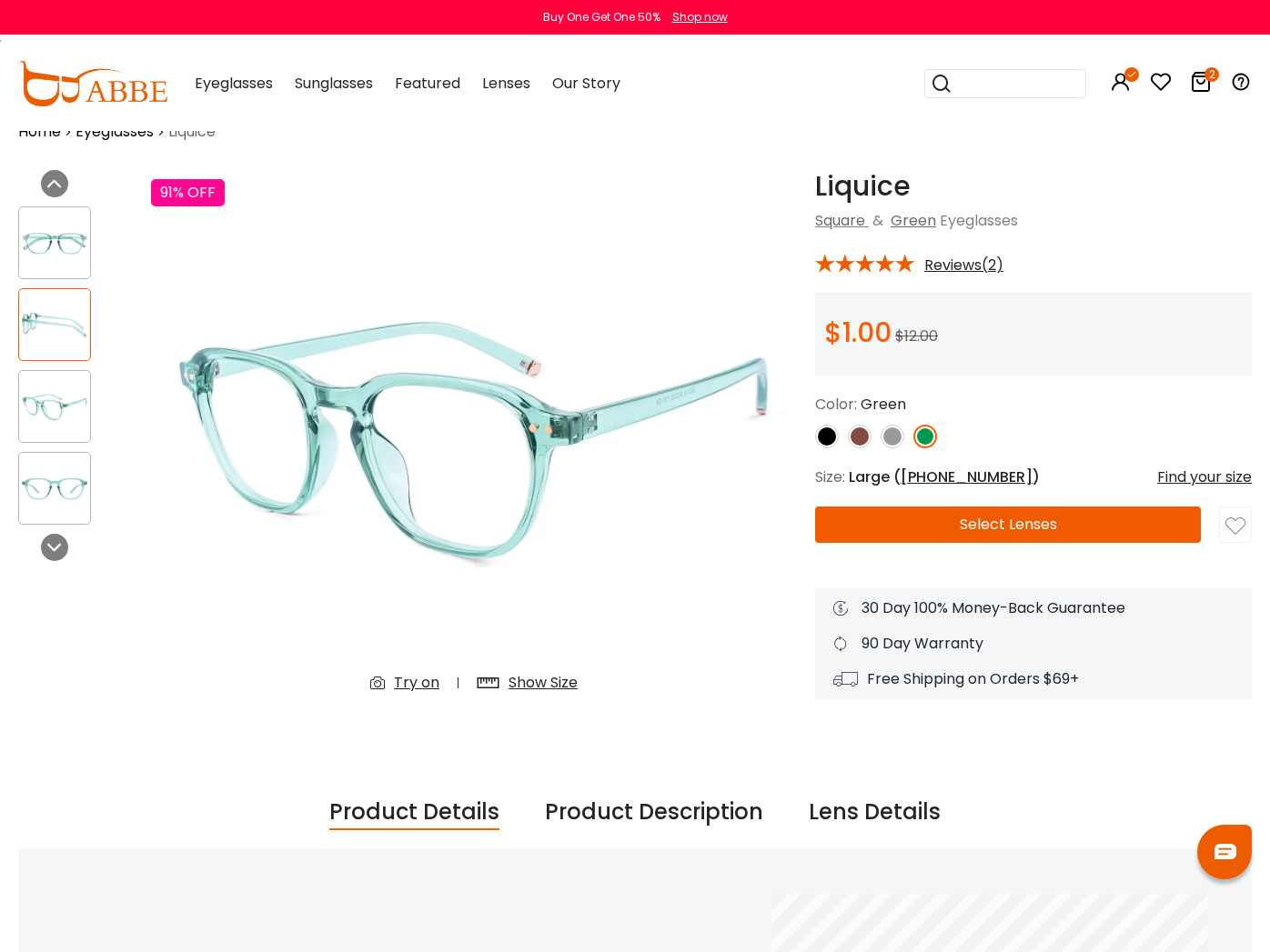
click at [55, 486] on img at bounding box center [55, 488] width 71 height 35
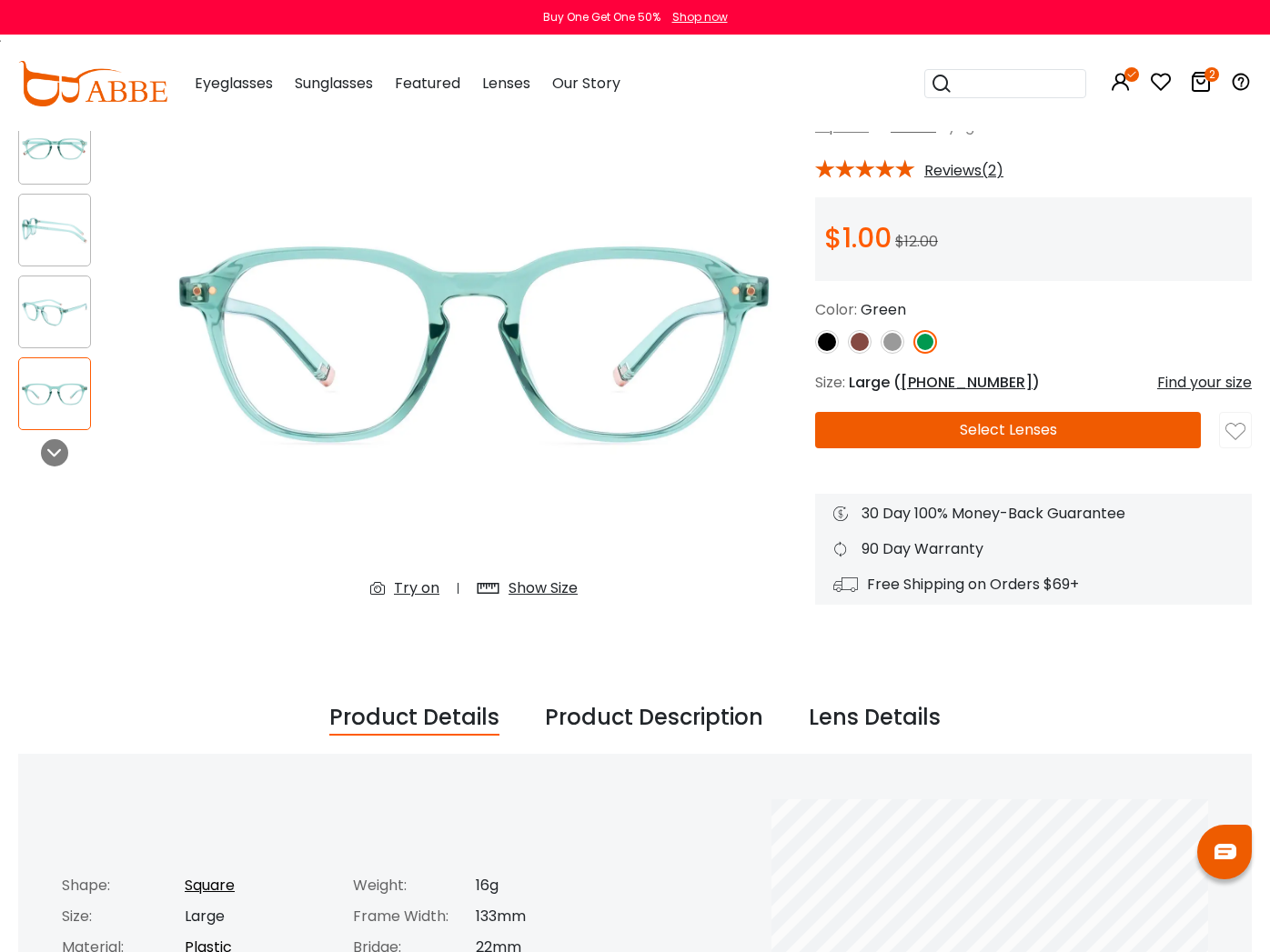
scroll to position [0, 0]
